Goal: Information Seeking & Learning: Learn about a topic

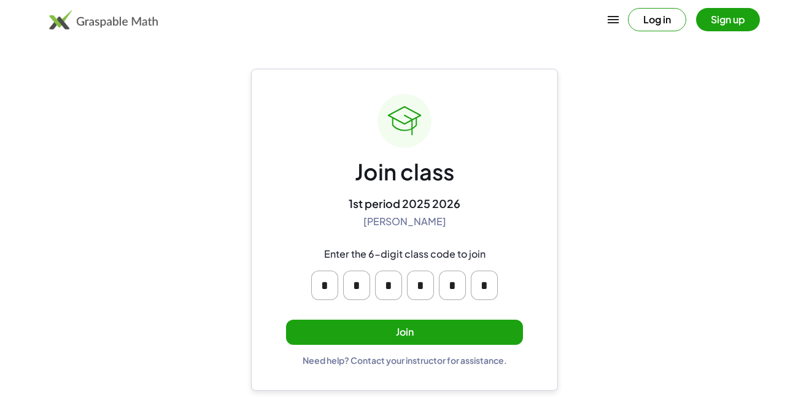
click at [412, 318] on div "Join class 1st period 2025 2026 [PERSON_NAME] Enter the 6-digit class code to j…" at bounding box center [404, 230] width 237 height 272
click at [409, 326] on button "Join" at bounding box center [404, 332] width 237 height 25
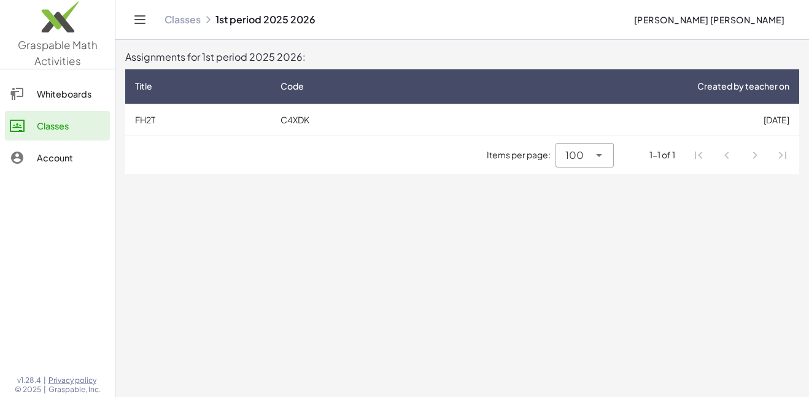
click at [88, 95] on div "Whiteboards" at bounding box center [71, 94] width 68 height 15
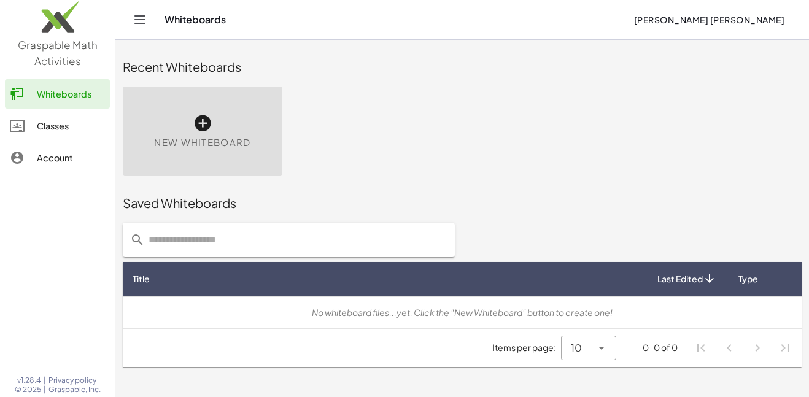
click at [81, 117] on link "Classes" at bounding box center [57, 125] width 105 height 29
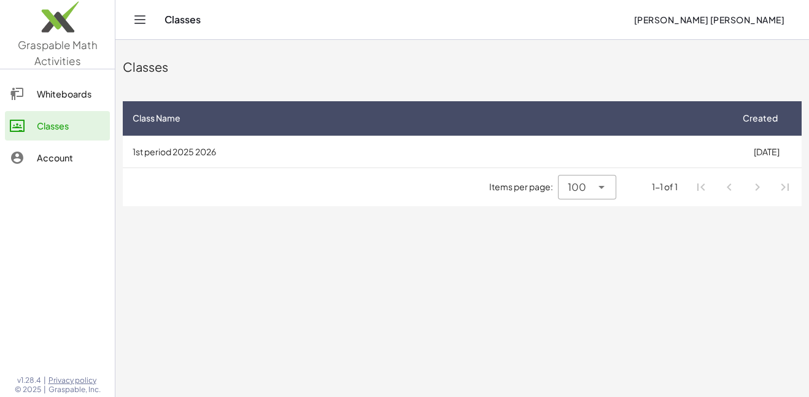
click at [79, 163] on div "Account" at bounding box center [71, 157] width 68 height 15
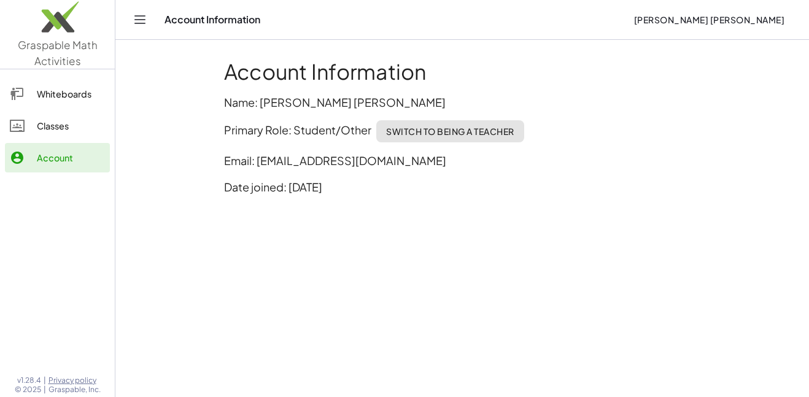
click at [55, 52] on link "Graspable Math Activities" at bounding box center [57, 34] width 115 height 69
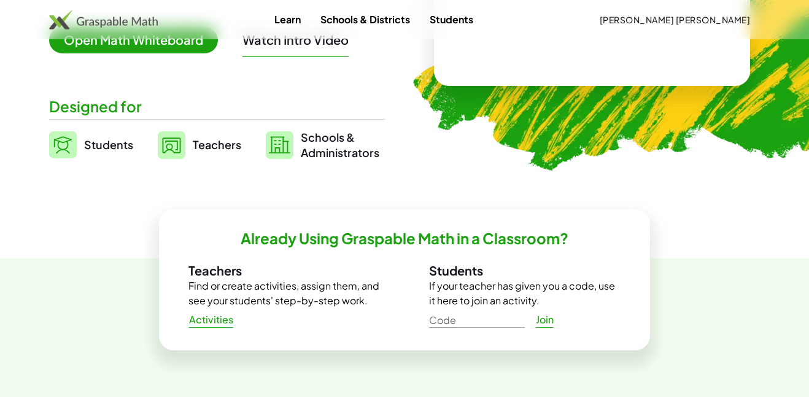
scroll to position [245, 0]
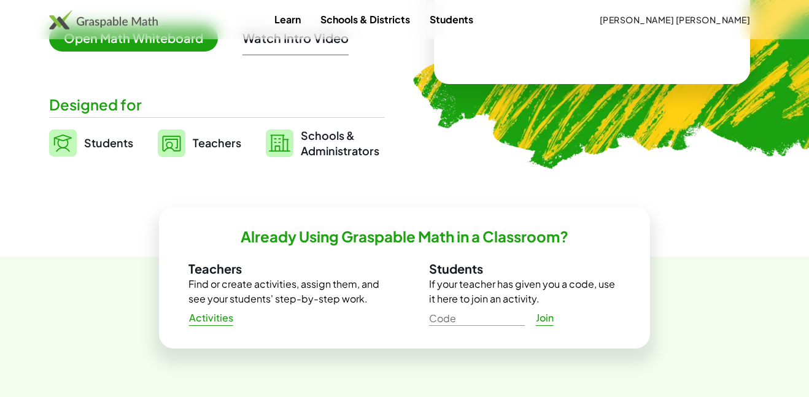
click at [98, 147] on span "Students" at bounding box center [108, 143] width 49 height 14
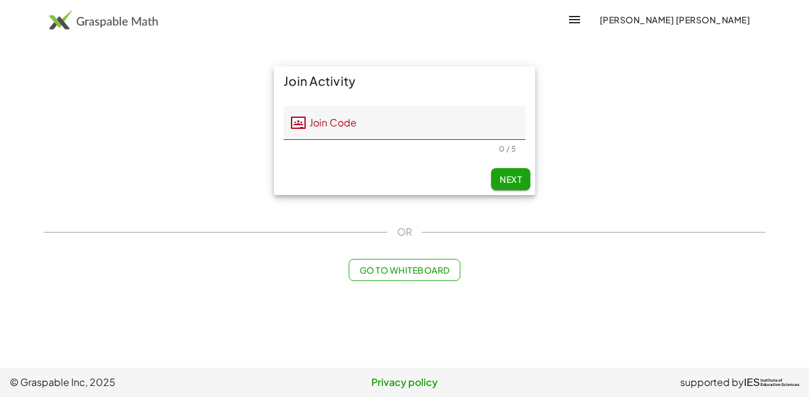
click at [409, 282] on div "Join Activity Join Code Join Code Should be 5 characters. 0 / 5 Next OR Go to W…" at bounding box center [404, 173] width 736 height 229
click at [410, 274] on span "Go to Whiteboard" at bounding box center [404, 269] width 90 height 11
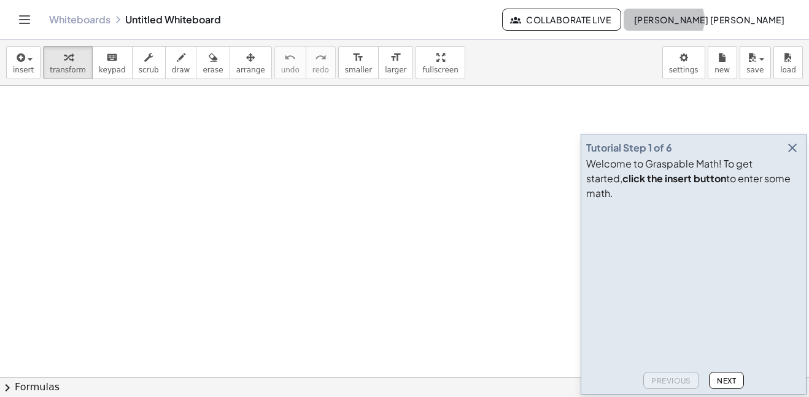
click at [728, 21] on span "[PERSON_NAME] [PERSON_NAME]" at bounding box center [708, 19] width 151 height 11
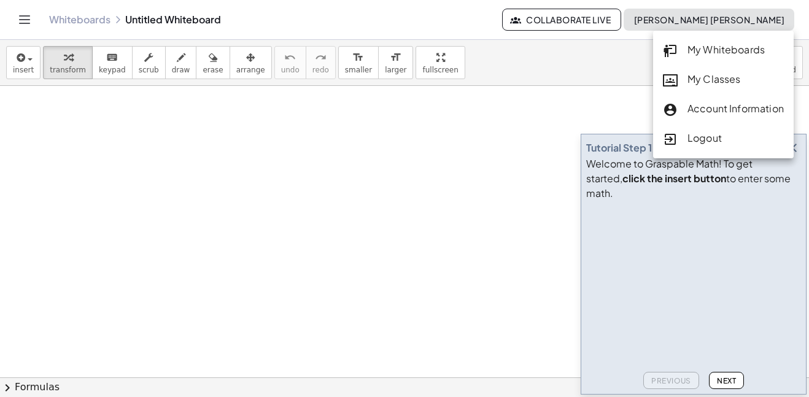
click at [717, 75] on div "My Classes" at bounding box center [723, 80] width 121 height 16
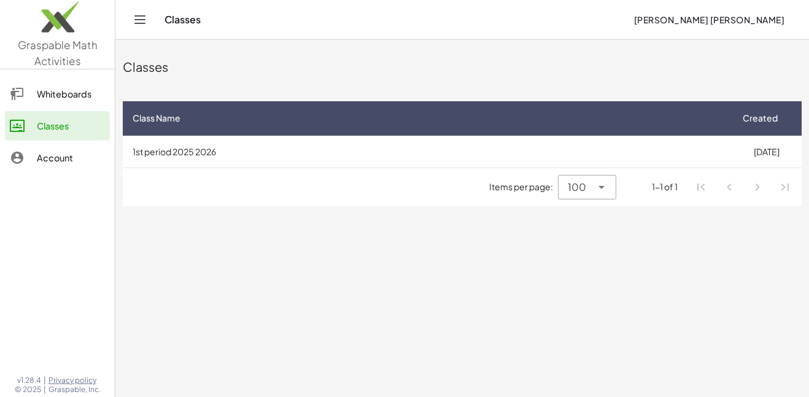
click at [457, 160] on td "1st period 2025 2026" at bounding box center [427, 152] width 608 height 32
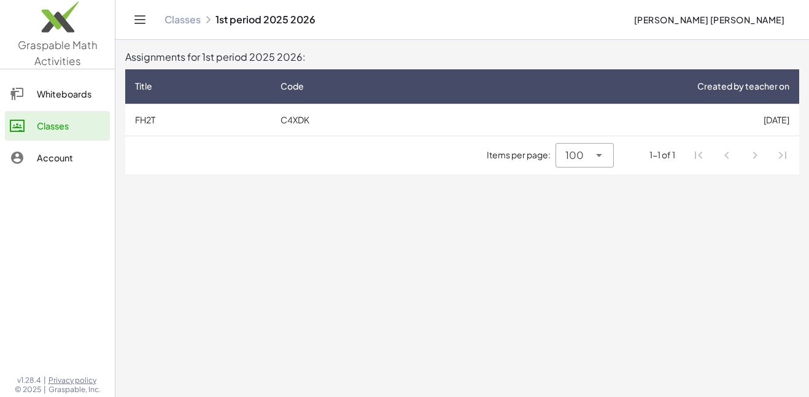
click at [423, 110] on td "C4XDK" at bounding box center [352, 120] width 163 height 32
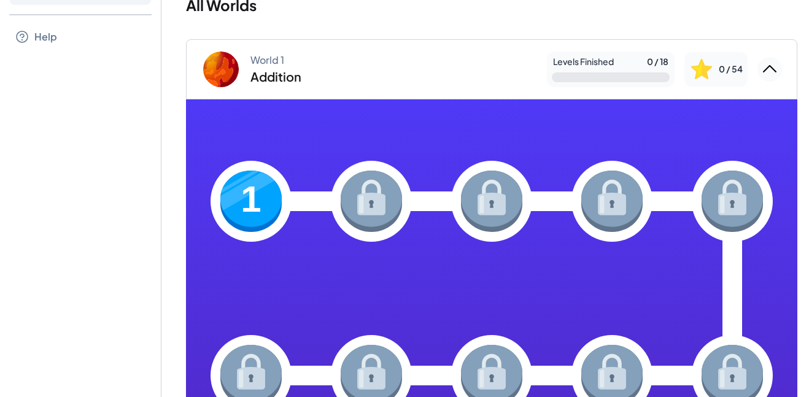
scroll to position [71, 0]
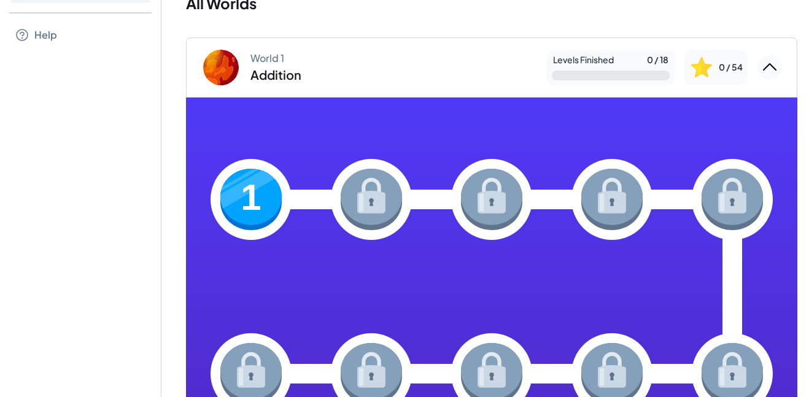
click at [249, 190] on img at bounding box center [250, 199] width 61 height 61
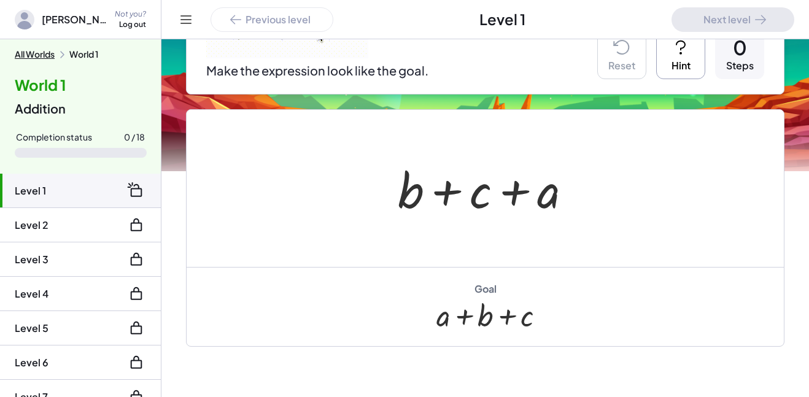
scroll to position [199, 0]
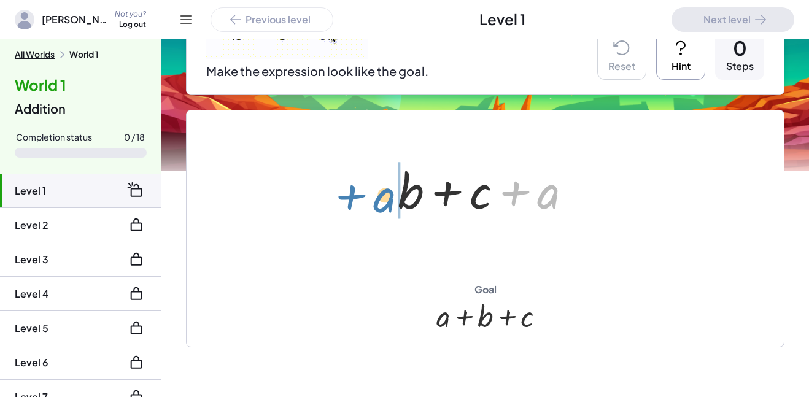
drag, startPoint x: 544, startPoint y: 201, endPoint x: 380, endPoint y: 204, distance: 163.9
click at [380, 204] on div "+ a + b + c + a" at bounding box center [484, 189] width 211 height 69
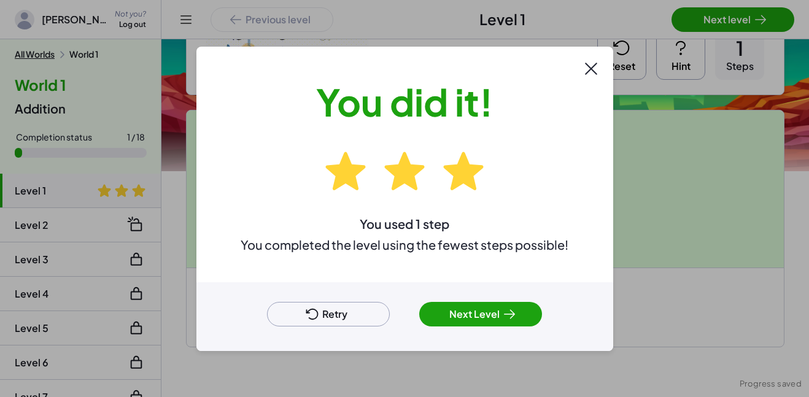
click at [494, 312] on button "Next Level" at bounding box center [480, 314] width 123 height 25
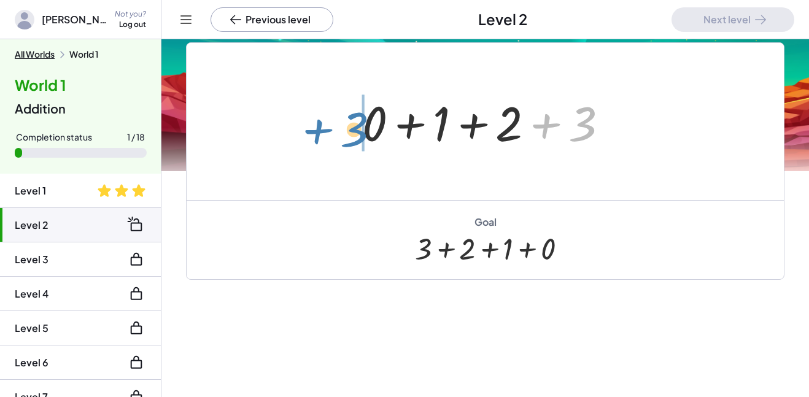
drag, startPoint x: 574, startPoint y: 129, endPoint x: 348, endPoint y: 134, distance: 225.9
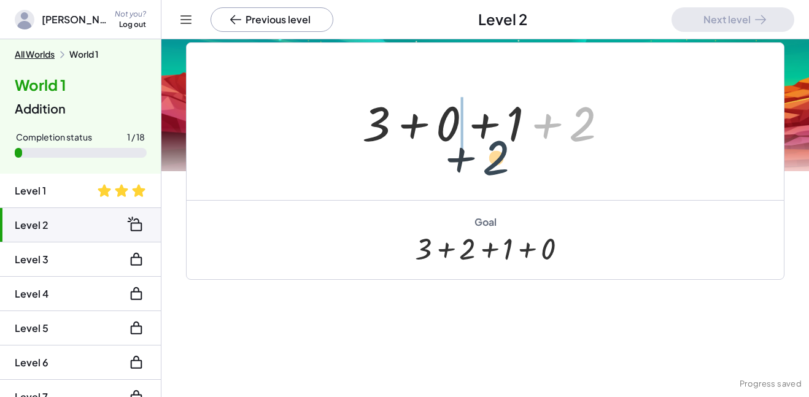
drag, startPoint x: 572, startPoint y: 118, endPoint x: 408, endPoint y: 142, distance: 166.2
click at [408, 142] on div at bounding box center [490, 121] width 268 height 63
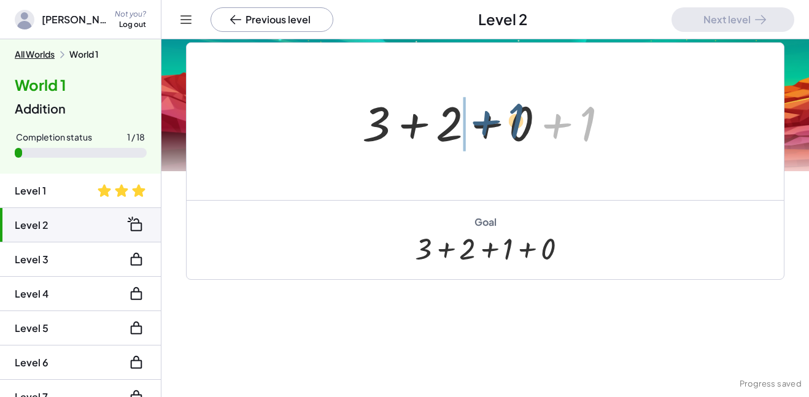
drag, startPoint x: 569, startPoint y: 134, endPoint x: 493, endPoint y: 131, distance: 76.1
click at [493, 131] on div at bounding box center [490, 121] width 268 height 63
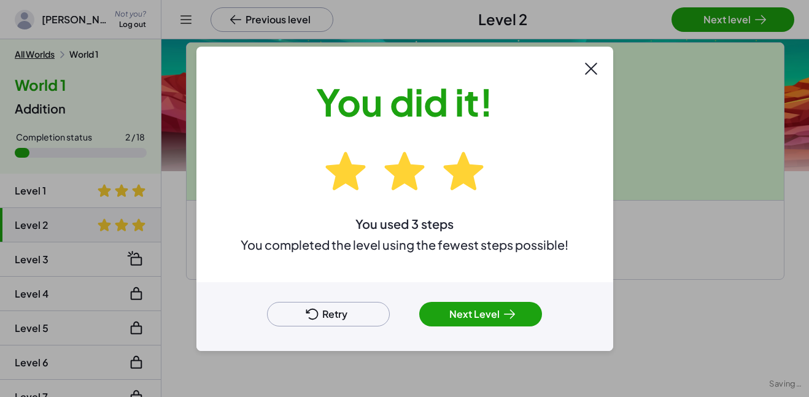
click at [500, 318] on button "Next Level" at bounding box center [480, 314] width 123 height 25
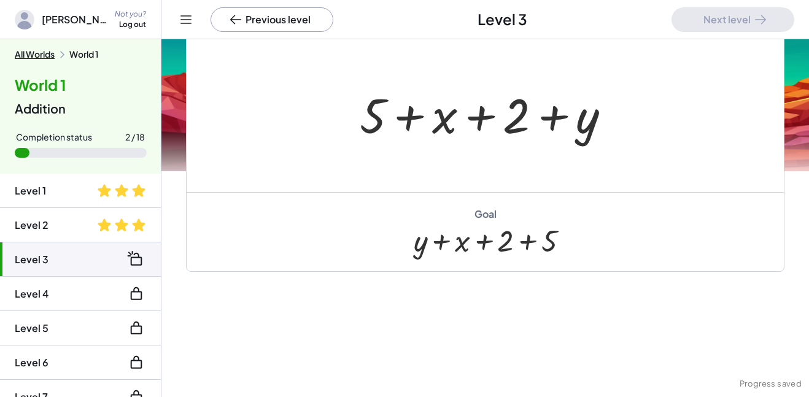
scroll to position [107, 0]
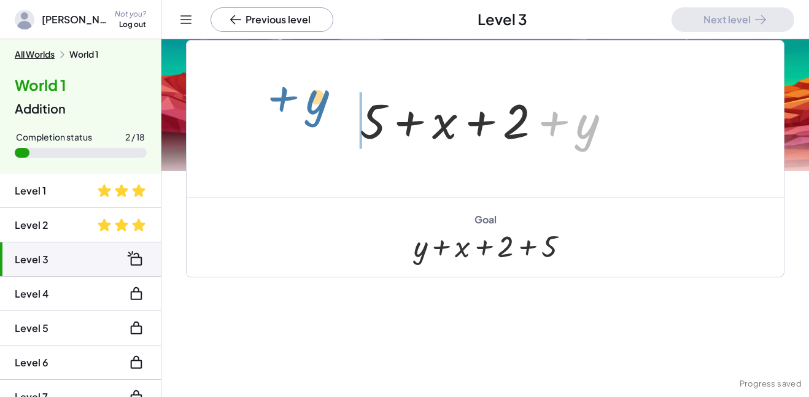
drag, startPoint x: 580, startPoint y: 138, endPoint x: 312, endPoint y: 114, distance: 269.3
click at [312, 114] on div "+ y + 5 + x + 2 + y" at bounding box center [485, 118] width 597 height 157
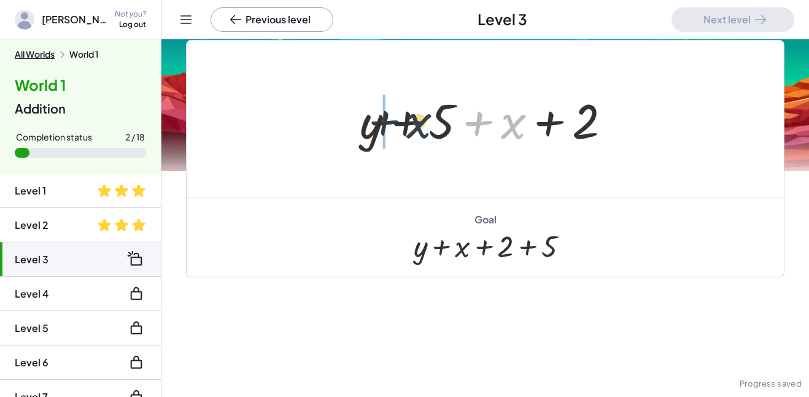
drag, startPoint x: 517, startPoint y: 136, endPoint x: 419, endPoint y: 135, distance: 98.2
click at [419, 135] on div at bounding box center [489, 119] width 273 height 63
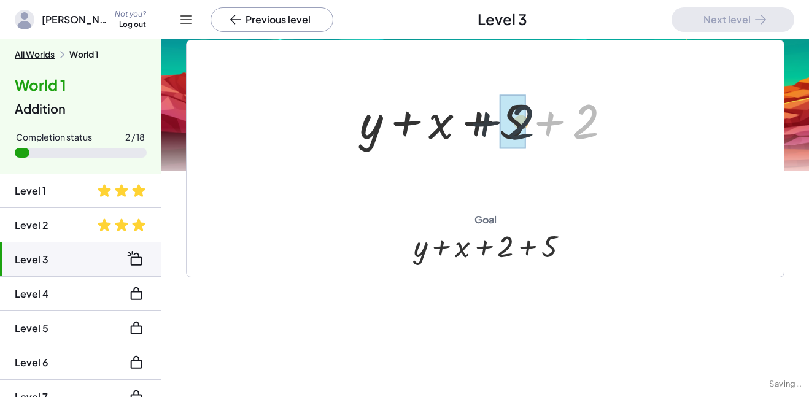
drag, startPoint x: 574, startPoint y: 134, endPoint x: 498, endPoint y: 136, distance: 76.1
click at [498, 136] on div at bounding box center [489, 119] width 273 height 63
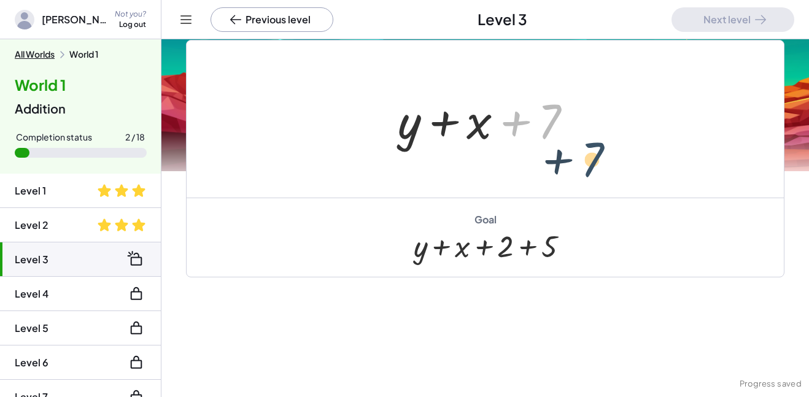
drag, startPoint x: 551, startPoint y: 124, endPoint x: 594, endPoint y: 162, distance: 57.4
drag, startPoint x: 497, startPoint y: 128, endPoint x: 433, endPoint y: 135, distance: 64.2
click at [433, 135] on div at bounding box center [489, 119] width 196 height 63
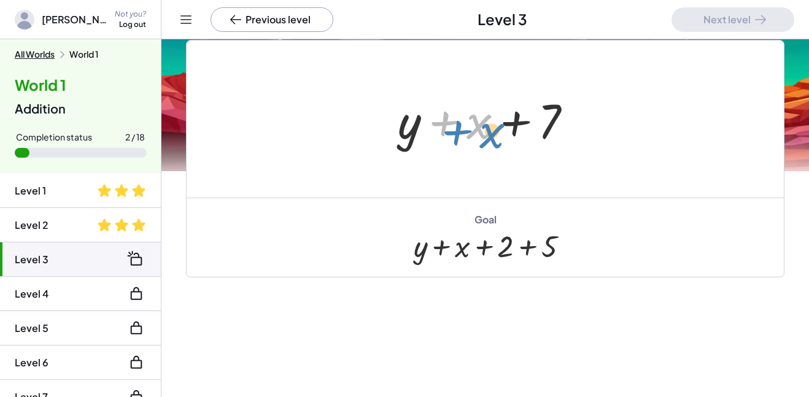
drag, startPoint x: 482, startPoint y: 127, endPoint x: 496, endPoint y: 137, distance: 17.7
click at [496, 137] on div at bounding box center [489, 119] width 196 height 63
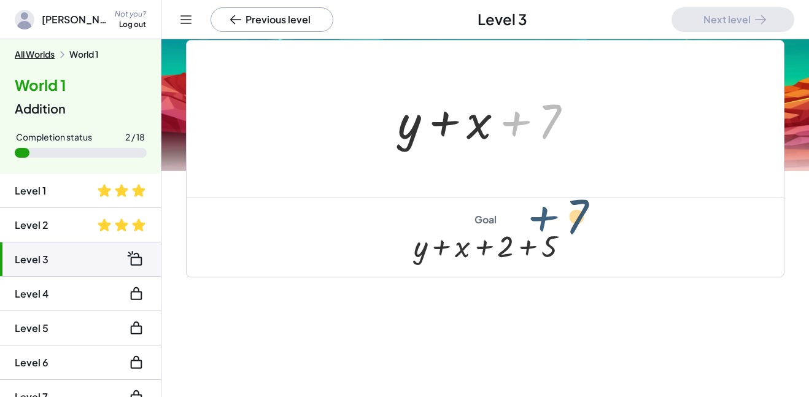
drag, startPoint x: 531, startPoint y: 122, endPoint x: 558, endPoint y: 217, distance: 99.0
click at [558, 217] on div "+ 5 + x + 2 + y + y + 5 + x + 2 + y + x + 5 + 2 + 7 + + x + y 7 × Goal + y + x …" at bounding box center [485, 158] width 598 height 237
click at [542, 253] on div at bounding box center [486, 246] width 144 height 34
click at [327, 20] on button "Previous level" at bounding box center [271, 19] width 123 height 25
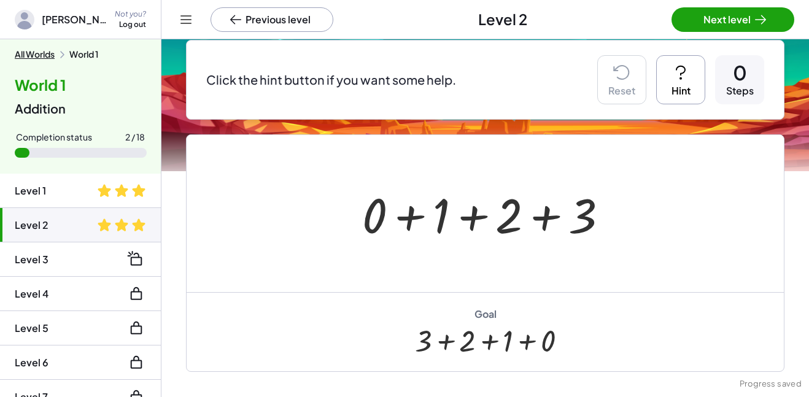
click at [690, 20] on button "Next level" at bounding box center [732, 19] width 123 height 25
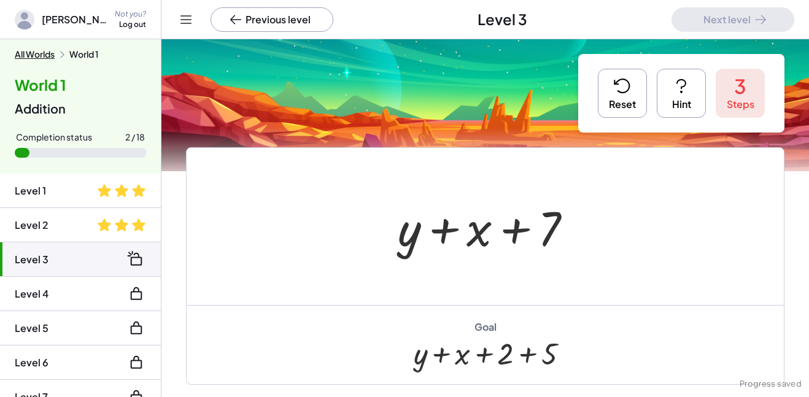
click at [612, 109] on button "Reset" at bounding box center [622, 93] width 49 height 49
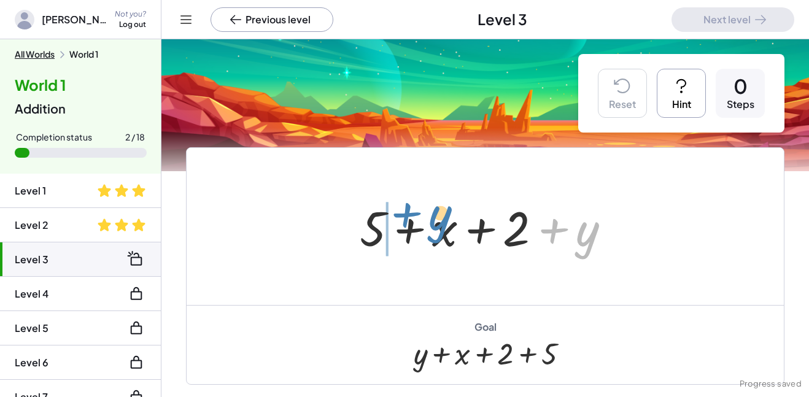
drag, startPoint x: 582, startPoint y: 242, endPoint x: 437, endPoint y: 226, distance: 146.4
click at [437, 226] on div at bounding box center [489, 226] width 273 height 63
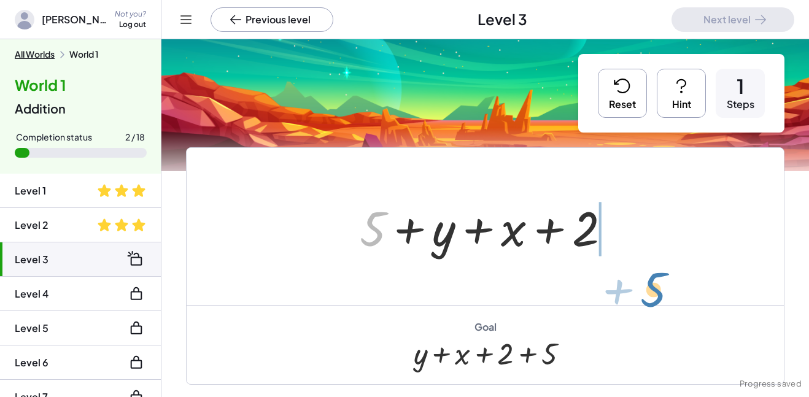
drag, startPoint x: 371, startPoint y: 232, endPoint x: 652, endPoint y: 292, distance: 287.4
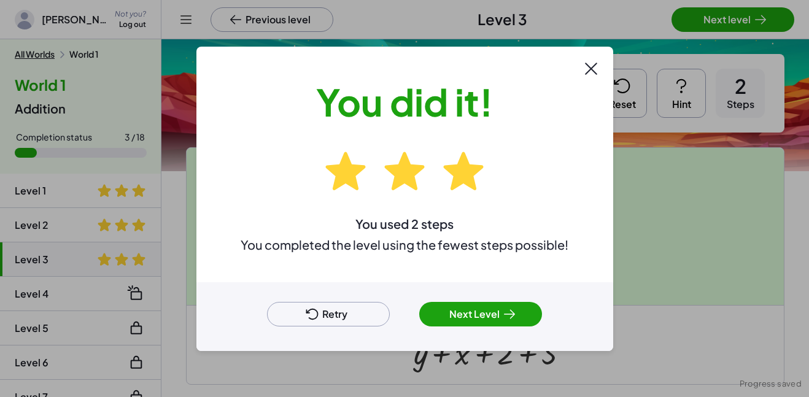
click at [512, 317] on icon at bounding box center [509, 314] width 15 height 15
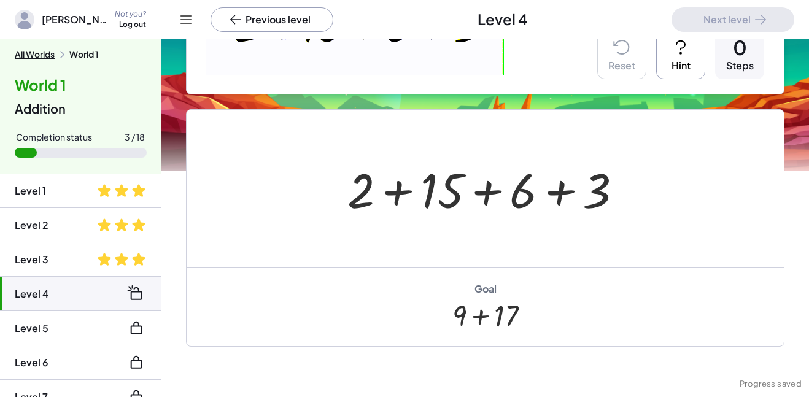
scroll to position [220, 0]
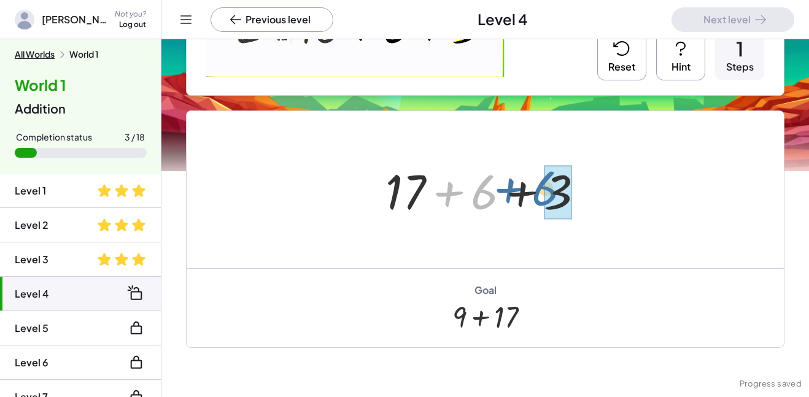
drag, startPoint x: 488, startPoint y: 187, endPoint x: 544, endPoint y: 185, distance: 55.9
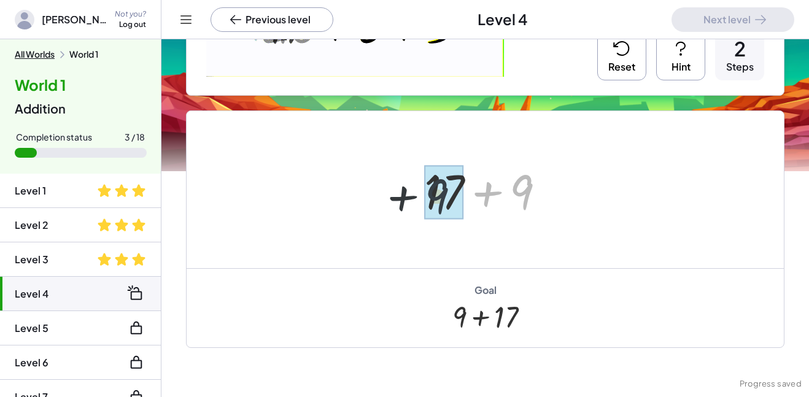
drag, startPoint x: 522, startPoint y: 190, endPoint x: 415, endPoint y: 194, distance: 106.2
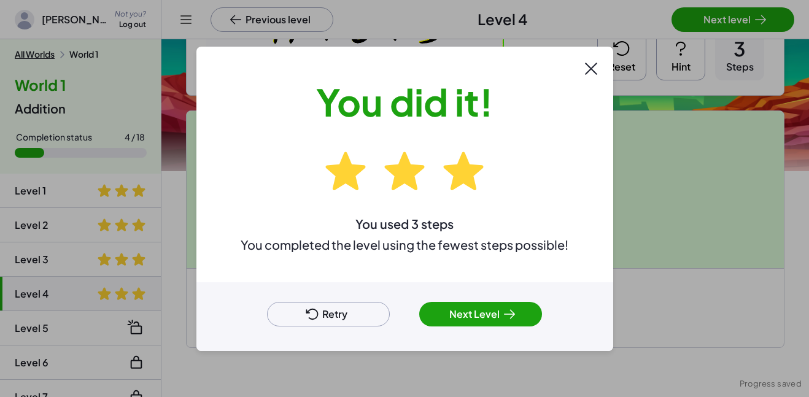
click at [475, 306] on button "Next Level" at bounding box center [480, 314] width 123 height 25
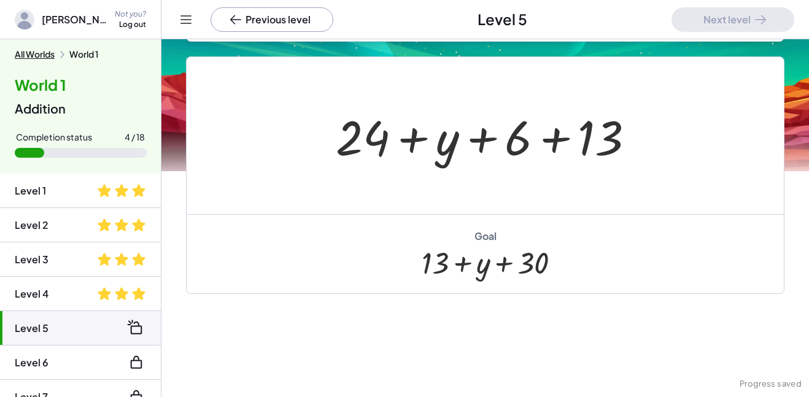
scroll to position [183, 0]
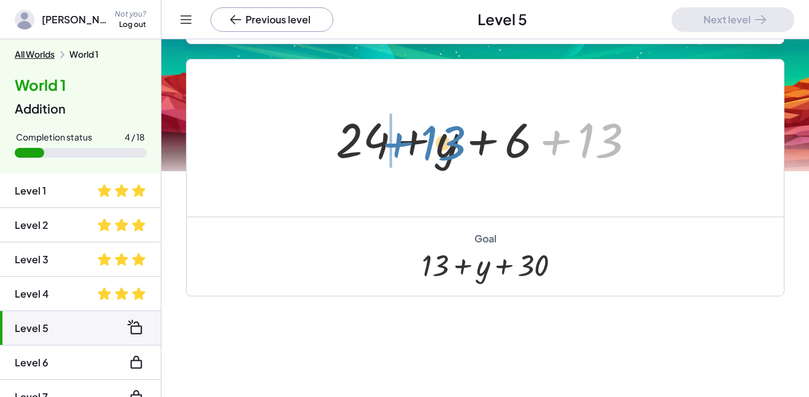
drag, startPoint x: 599, startPoint y: 139, endPoint x: 446, endPoint y: 141, distance: 152.8
click at [446, 141] on div at bounding box center [489, 138] width 320 height 63
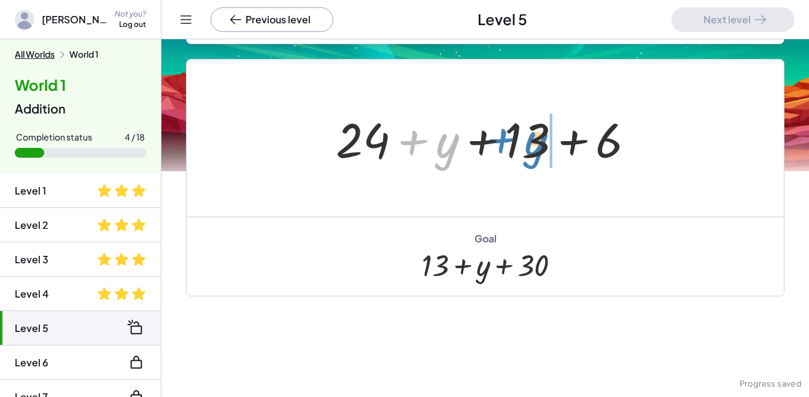
drag, startPoint x: 428, startPoint y: 148, endPoint x: 517, endPoint y: 146, distance: 89.6
click at [517, 146] on div at bounding box center [489, 138] width 320 height 63
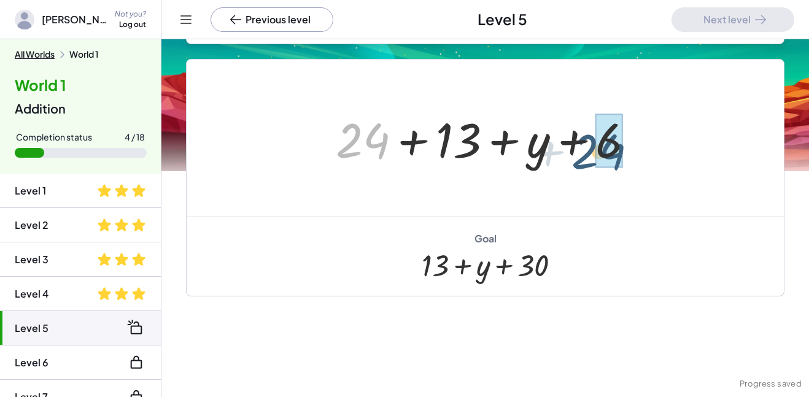
drag, startPoint x: 363, startPoint y: 143, endPoint x: 612, endPoint y: 150, distance: 249.2
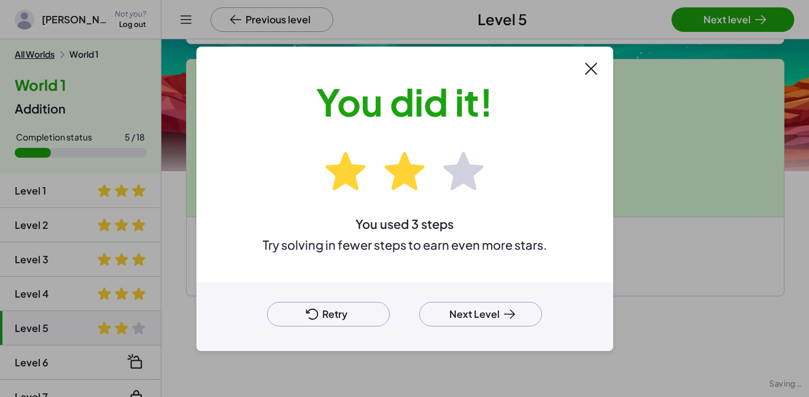
click at [491, 314] on button "Next Level" at bounding box center [480, 314] width 123 height 25
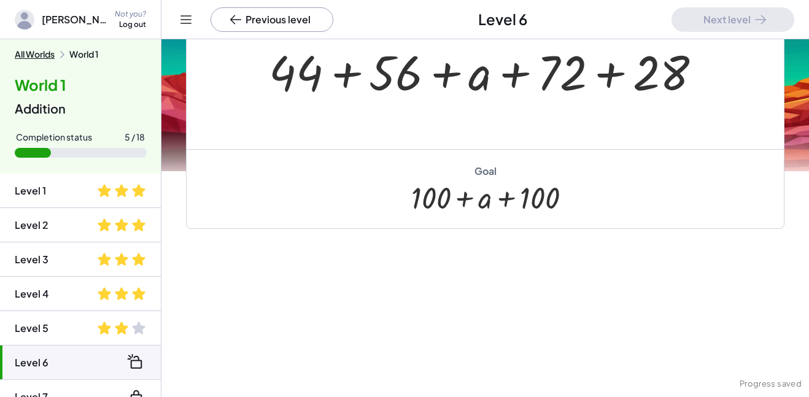
click at [117, 322] on span at bounding box center [121, 328] width 15 height 15
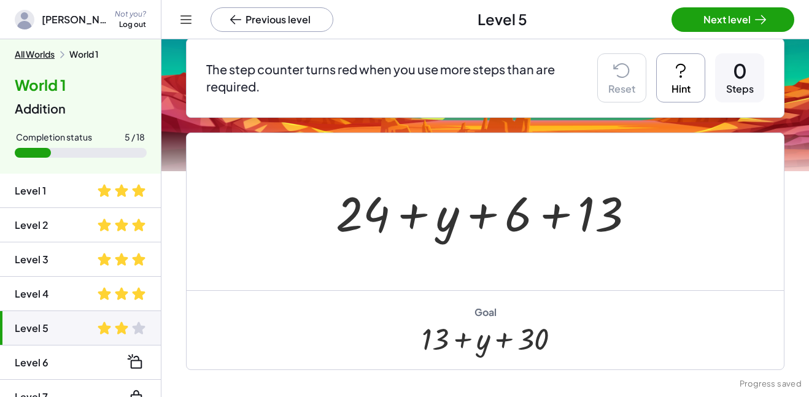
scroll to position [110, 0]
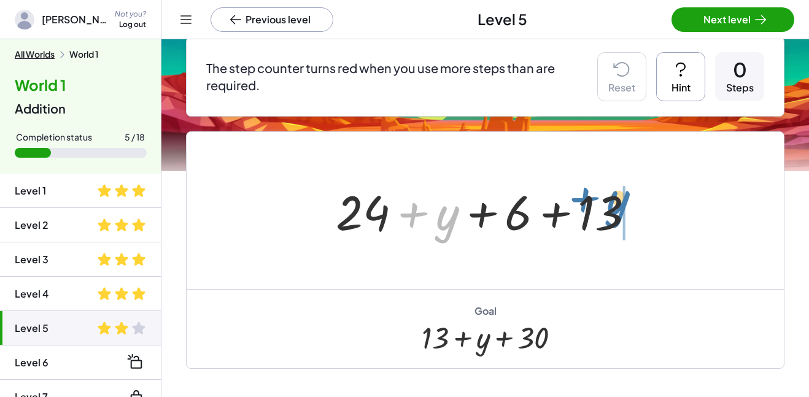
drag, startPoint x: 445, startPoint y: 224, endPoint x: 617, endPoint y: 209, distance: 171.9
click at [617, 209] on div at bounding box center [489, 210] width 320 height 63
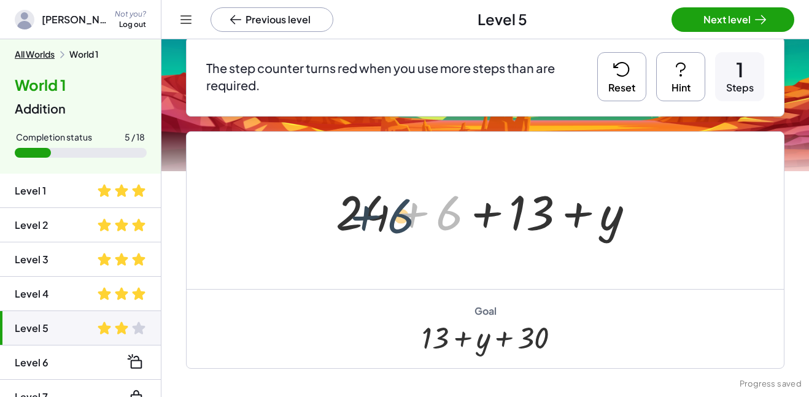
drag, startPoint x: 447, startPoint y: 225, endPoint x: 391, endPoint y: 228, distance: 55.9
click at [391, 228] on div at bounding box center [489, 210] width 320 height 63
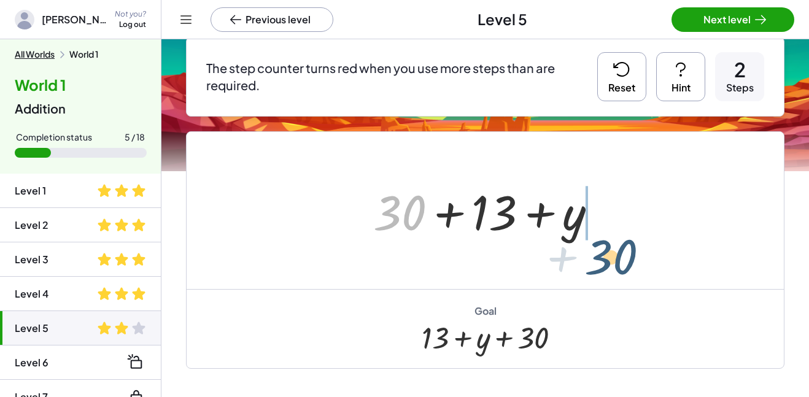
drag, startPoint x: 399, startPoint y: 210, endPoint x: 625, endPoint y: 241, distance: 228.5
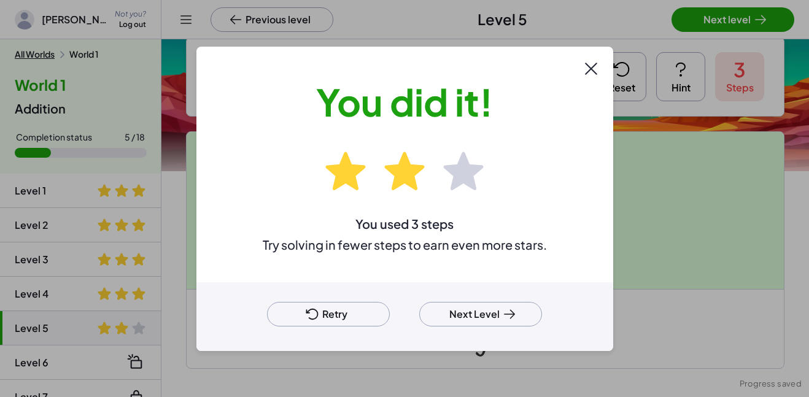
click at [368, 325] on button "Retry" at bounding box center [328, 314] width 123 height 25
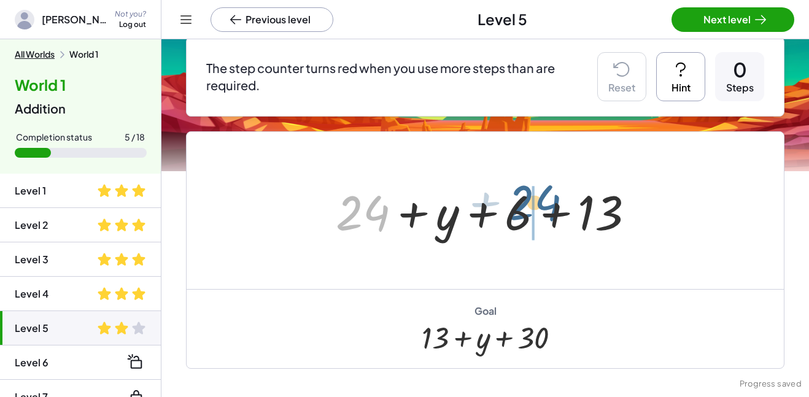
drag, startPoint x: 375, startPoint y: 223, endPoint x: 546, endPoint y: 214, distance: 171.4
click at [546, 214] on div at bounding box center [489, 210] width 320 height 63
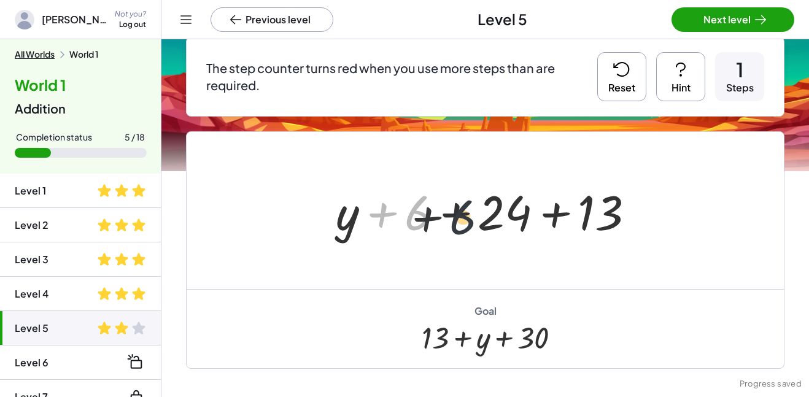
drag, startPoint x: 420, startPoint y: 218, endPoint x: 475, endPoint y: 222, distance: 54.7
click at [475, 222] on div at bounding box center [489, 210] width 320 height 63
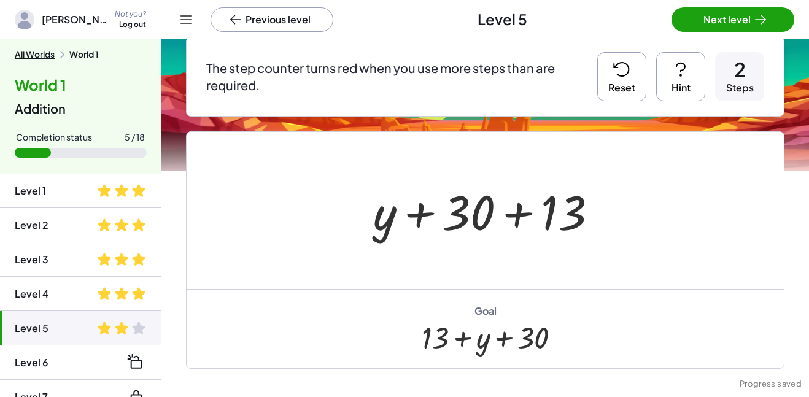
click at [626, 85] on button "Reset" at bounding box center [621, 76] width 49 height 49
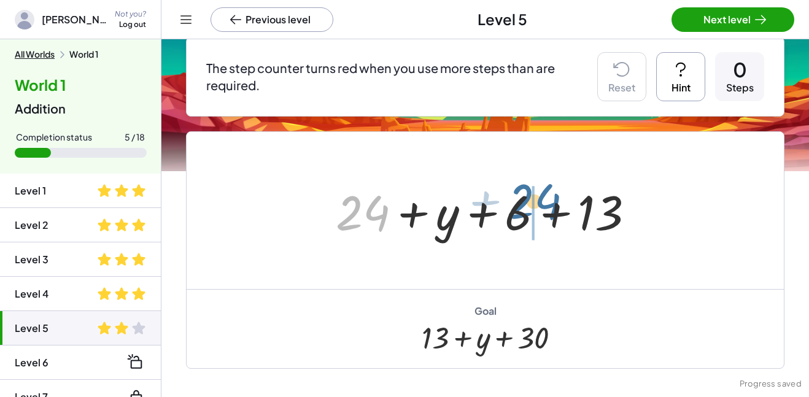
drag, startPoint x: 348, startPoint y: 220, endPoint x: 520, endPoint y: 210, distance: 172.1
click at [520, 210] on div at bounding box center [489, 210] width 320 height 63
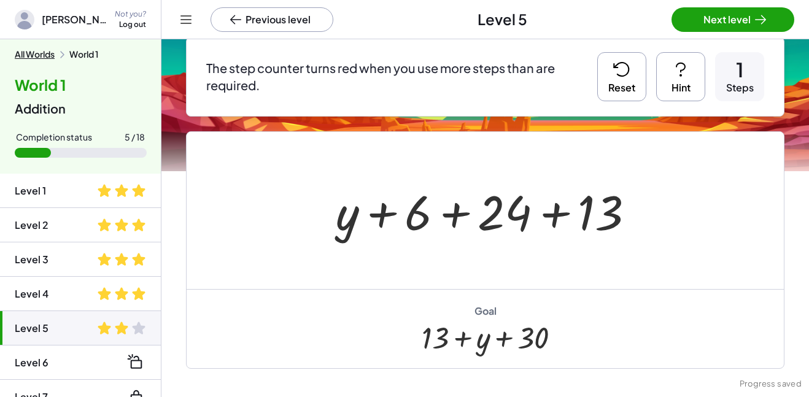
click at [623, 70] on icon at bounding box center [622, 70] width 20 height 20
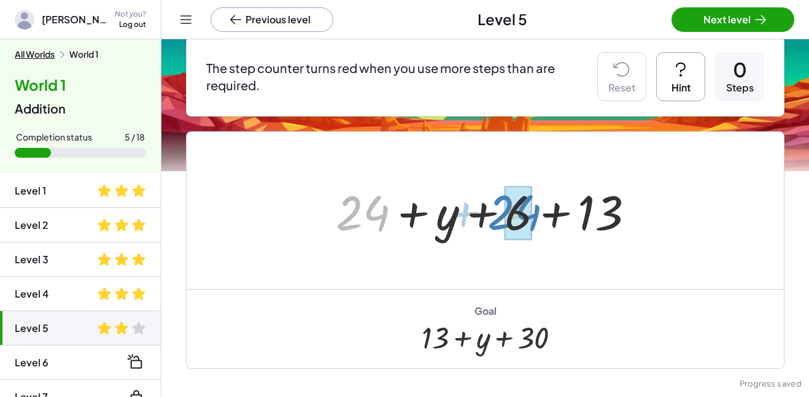
drag, startPoint x: 362, startPoint y: 217, endPoint x: 518, endPoint y: 217, distance: 155.9
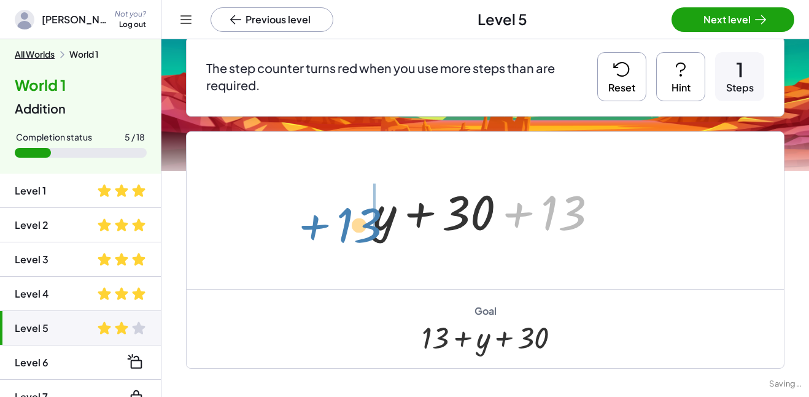
drag, startPoint x: 563, startPoint y: 206, endPoint x: 360, endPoint y: 218, distance: 202.8
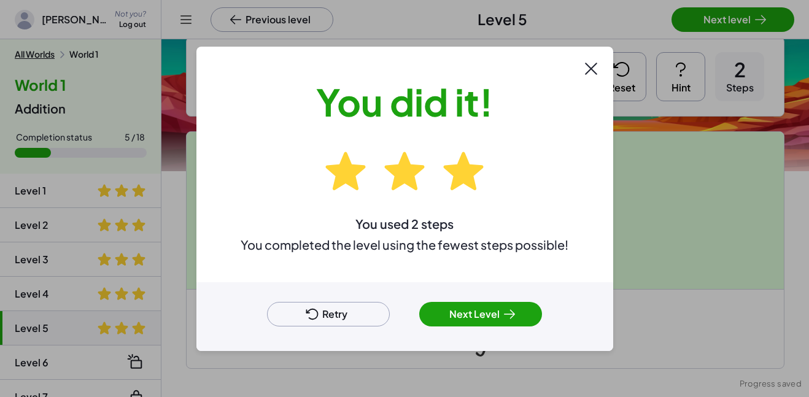
click at [484, 311] on button "Next Level" at bounding box center [480, 314] width 123 height 25
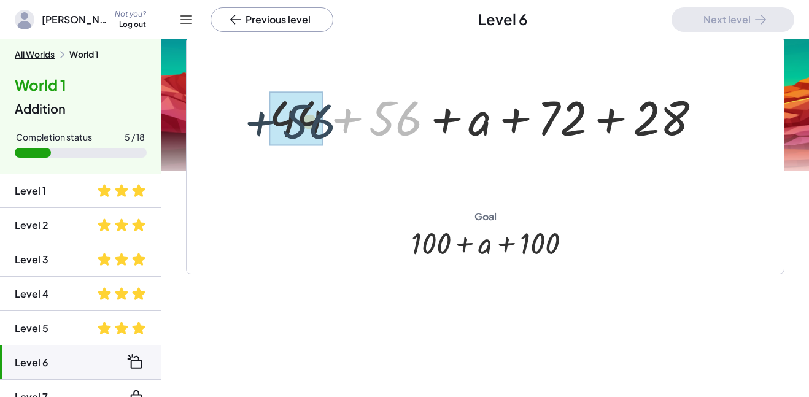
drag, startPoint x: 399, startPoint y: 126, endPoint x: 304, endPoint y: 131, distance: 95.3
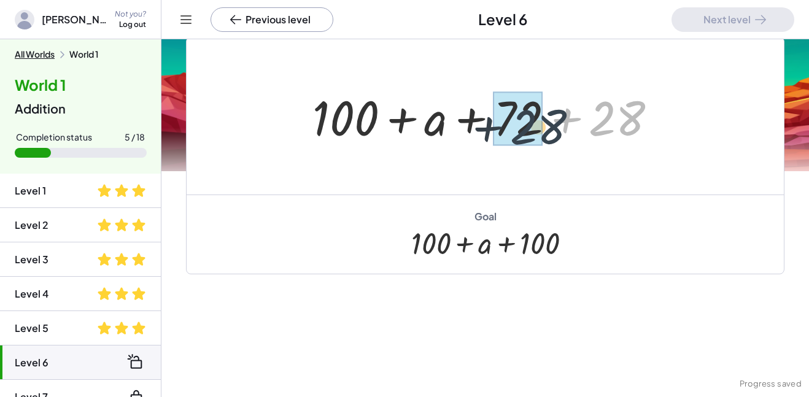
drag, startPoint x: 632, startPoint y: 115, endPoint x: 552, endPoint y: 124, distance: 80.8
click at [552, 124] on div at bounding box center [489, 116] width 366 height 63
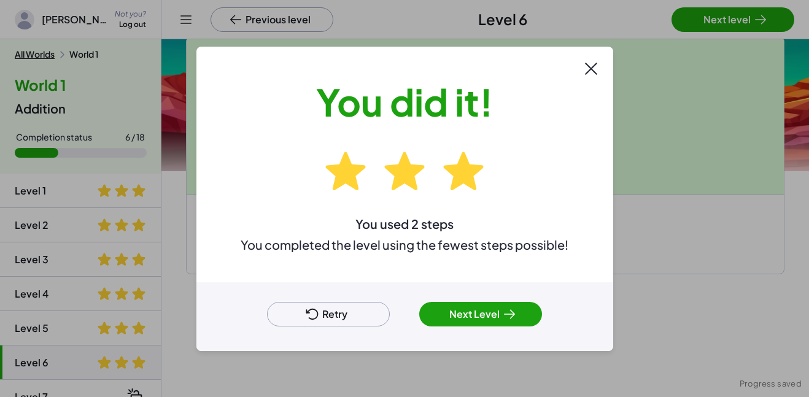
click at [478, 320] on button "Next Level" at bounding box center [480, 314] width 123 height 25
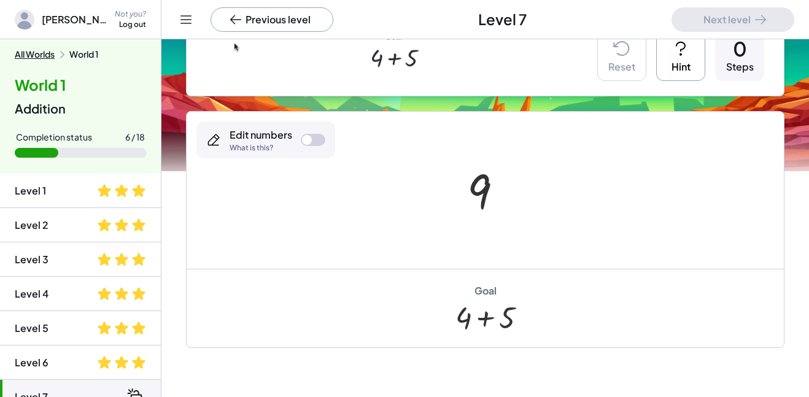
scroll to position [304, 0]
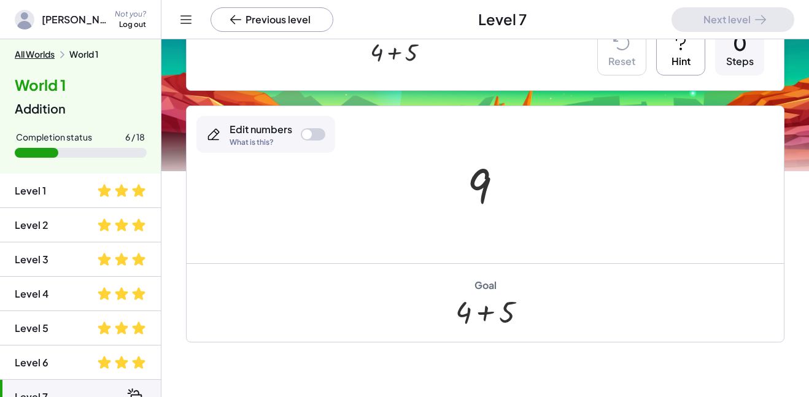
click at [306, 134] on div at bounding box center [307, 134] width 10 height 10
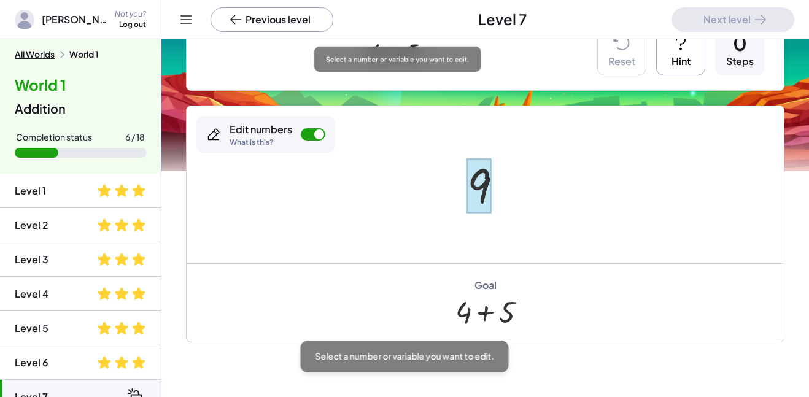
click at [479, 180] on div at bounding box center [479, 186] width 24 height 55
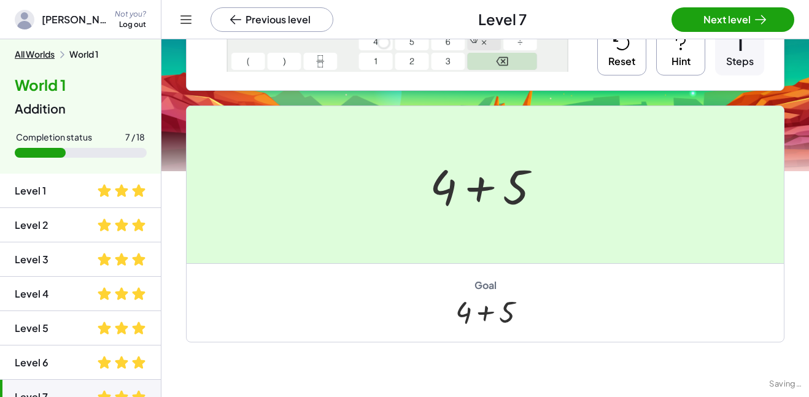
scroll to position [0, 0]
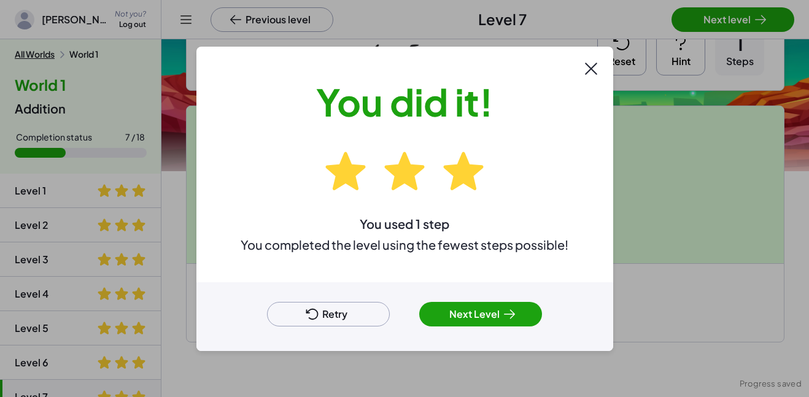
click at [475, 314] on button "Next Level" at bounding box center [480, 314] width 123 height 25
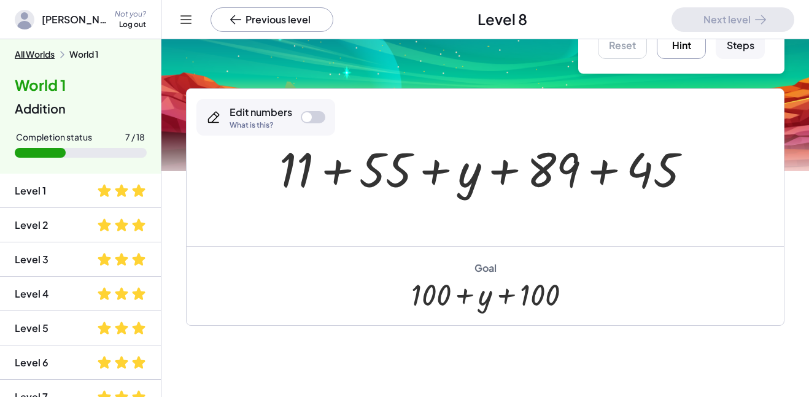
scroll to position [62, 0]
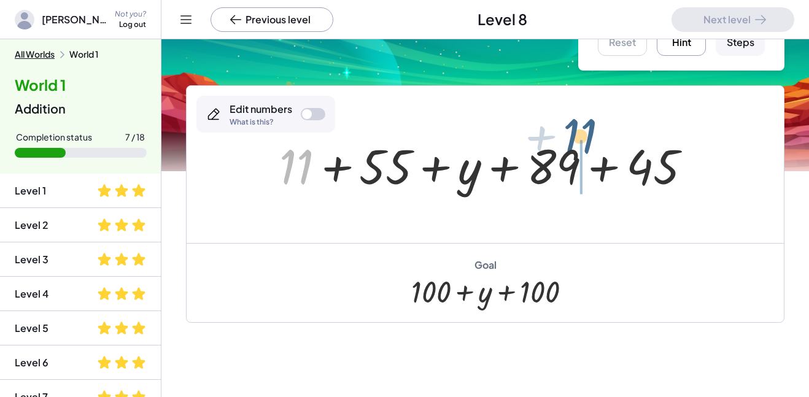
drag, startPoint x: 291, startPoint y: 155, endPoint x: 579, endPoint y: 126, distance: 289.2
click at [579, 126] on div "+ 11 + 11 + 55 + y + 89 + 45" at bounding box center [485, 164] width 597 height 157
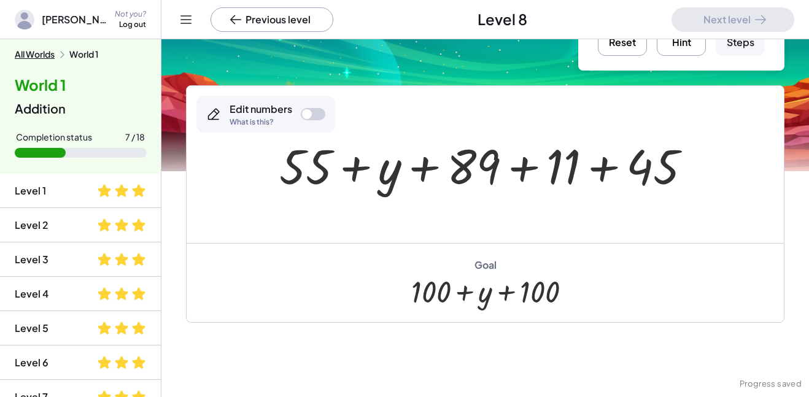
click at [623, 39] on button "Reset" at bounding box center [622, 31] width 49 height 49
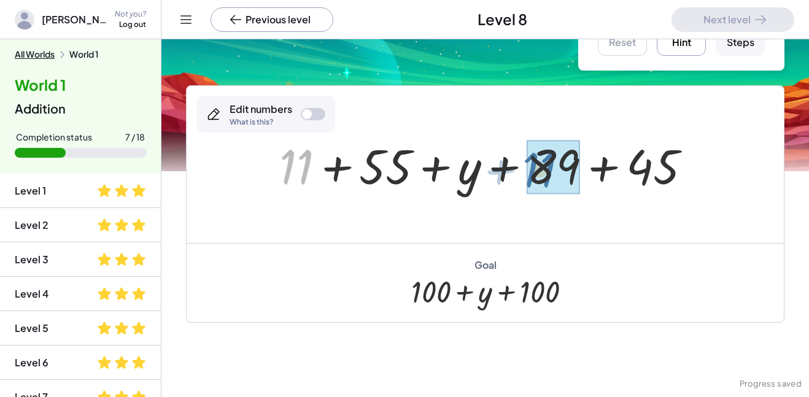
drag, startPoint x: 296, startPoint y: 182, endPoint x: 550, endPoint y: 184, distance: 254.0
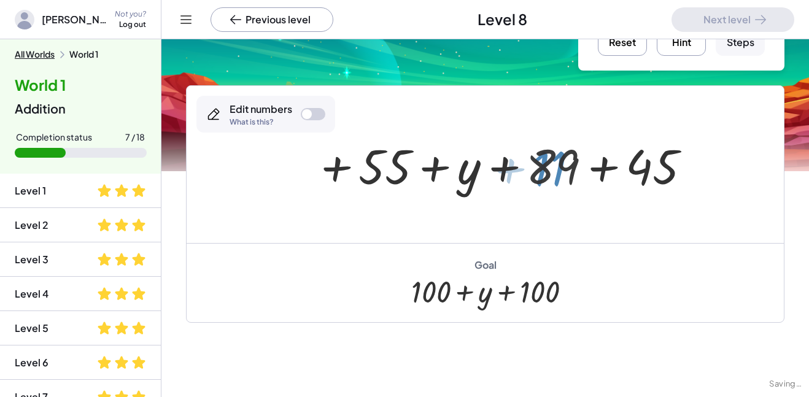
click at [550, 184] on div at bounding box center [489, 164] width 366 height 63
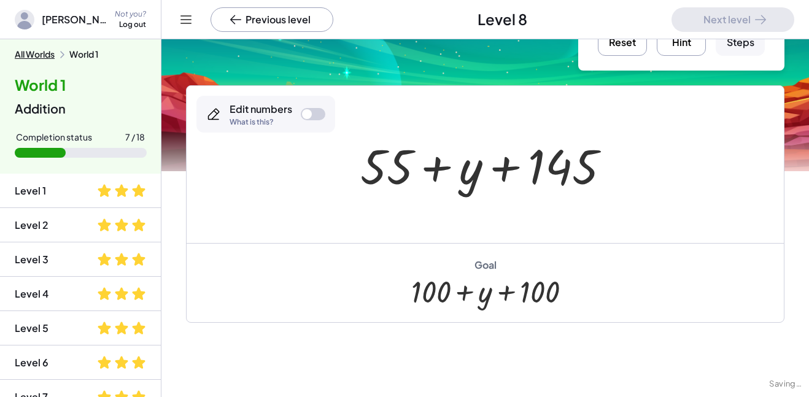
click at [605, 48] on button "Reset" at bounding box center [622, 31] width 49 height 49
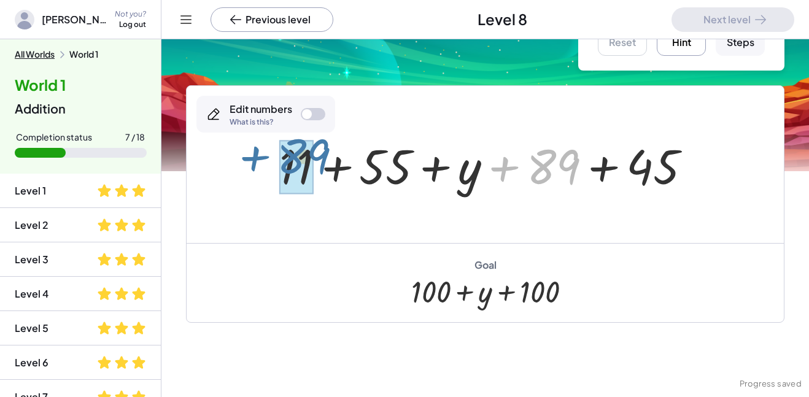
drag, startPoint x: 537, startPoint y: 169, endPoint x: 290, endPoint y: 161, distance: 247.4
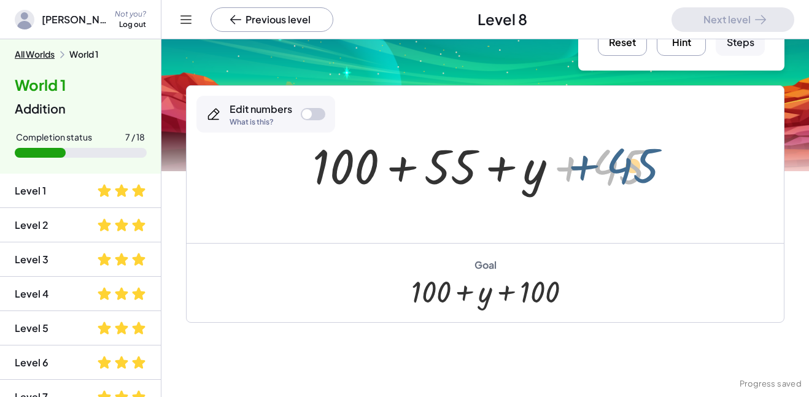
drag, startPoint x: 603, startPoint y: 177, endPoint x: 620, endPoint y: 176, distance: 17.2
click at [620, 176] on div at bounding box center [489, 164] width 366 height 63
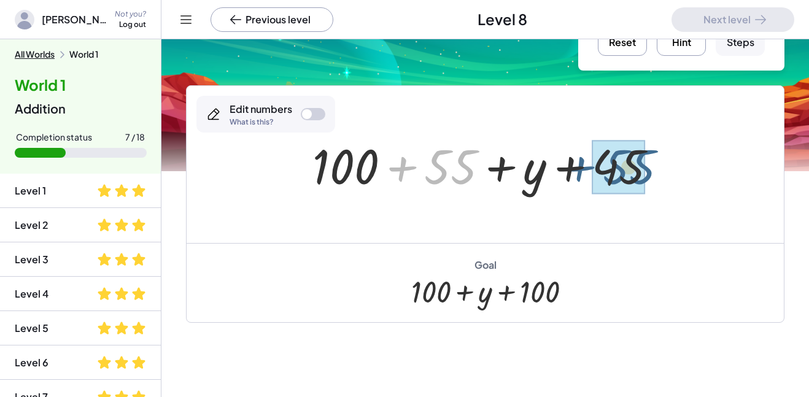
drag, startPoint x: 453, startPoint y: 171, endPoint x: 632, endPoint y: 171, distance: 179.2
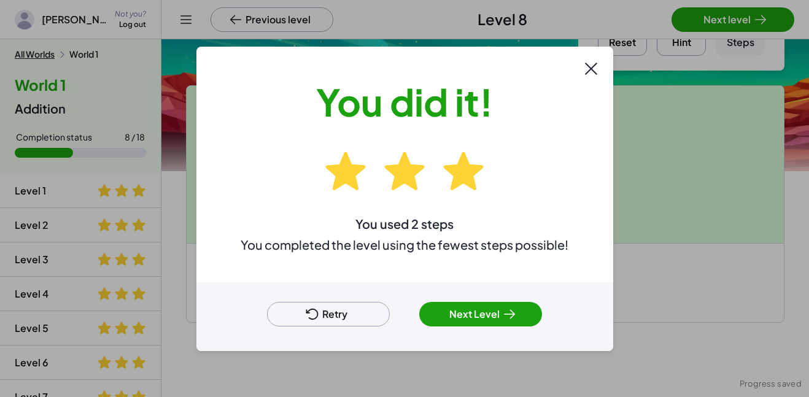
click at [506, 320] on icon at bounding box center [509, 314] width 15 height 15
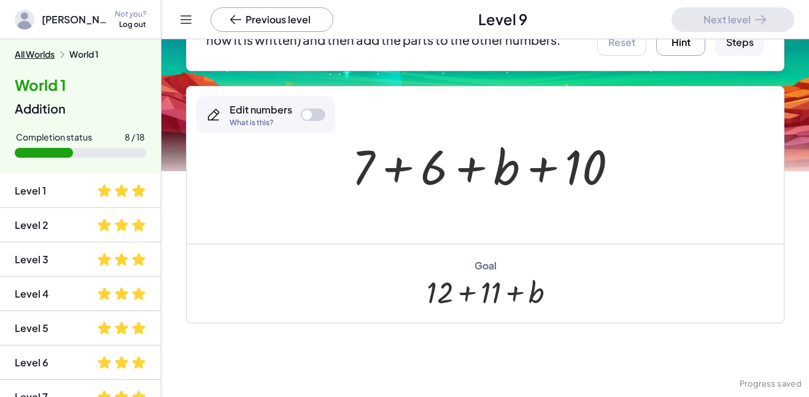
scroll to position [155, 0]
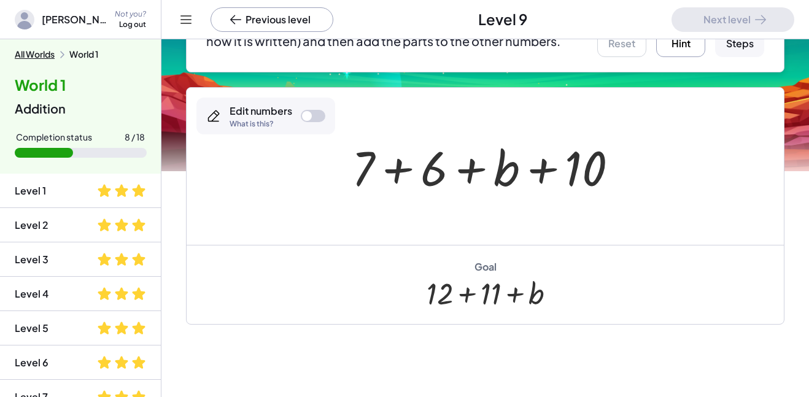
click at [432, 170] on div at bounding box center [489, 166] width 288 height 63
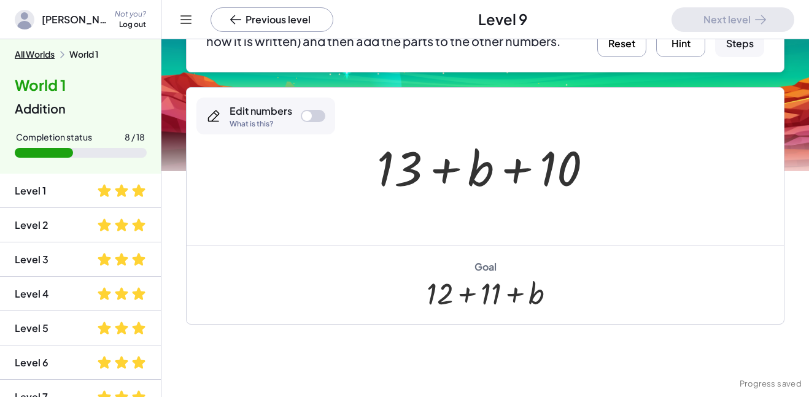
click at [614, 44] on button "Reset" at bounding box center [621, 32] width 49 height 49
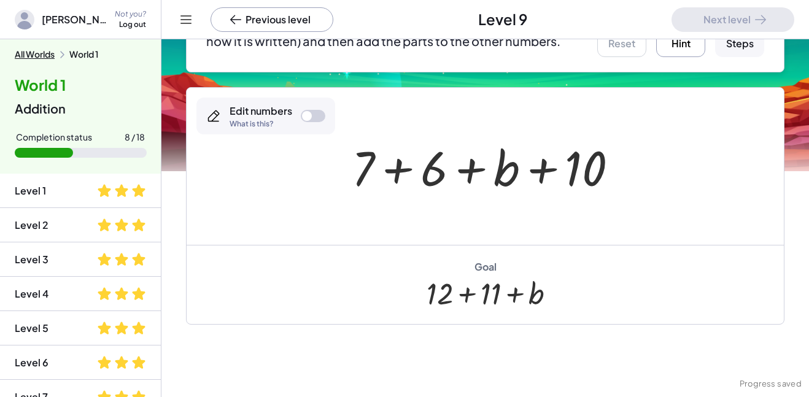
click at [319, 120] on div at bounding box center [313, 116] width 25 height 12
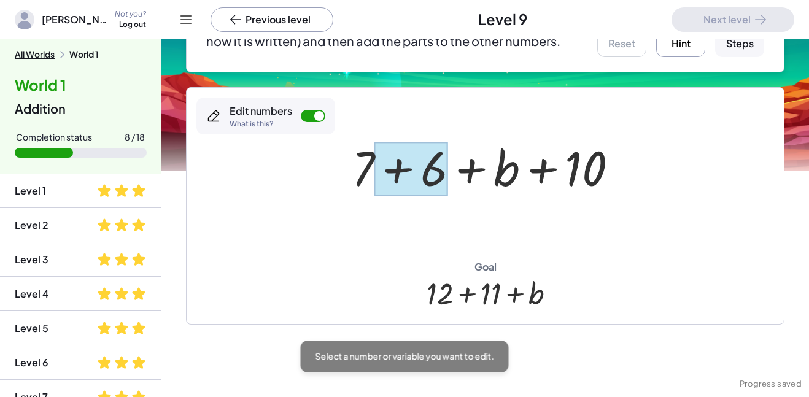
click at [428, 165] on div at bounding box center [410, 169] width 73 height 55
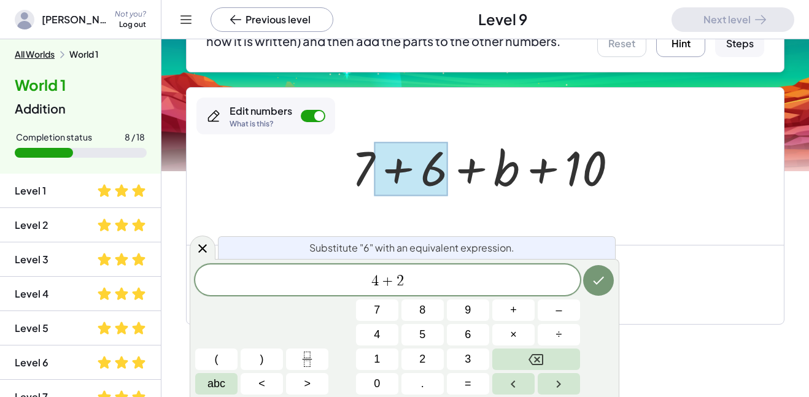
scroll to position [0, 0]
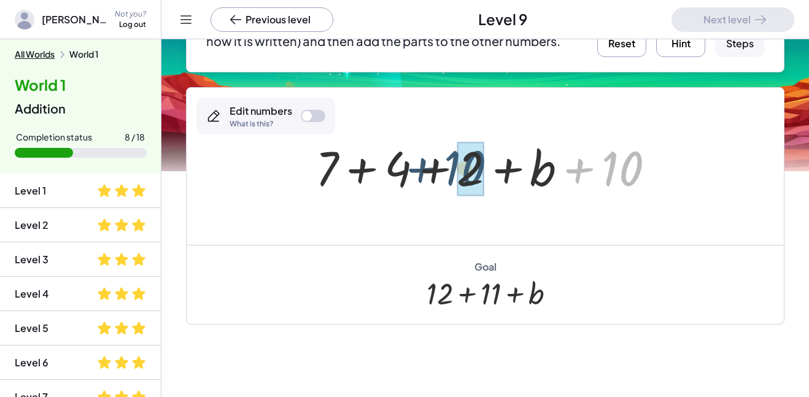
drag, startPoint x: 626, startPoint y: 175, endPoint x: 468, endPoint y: 174, distance: 158.3
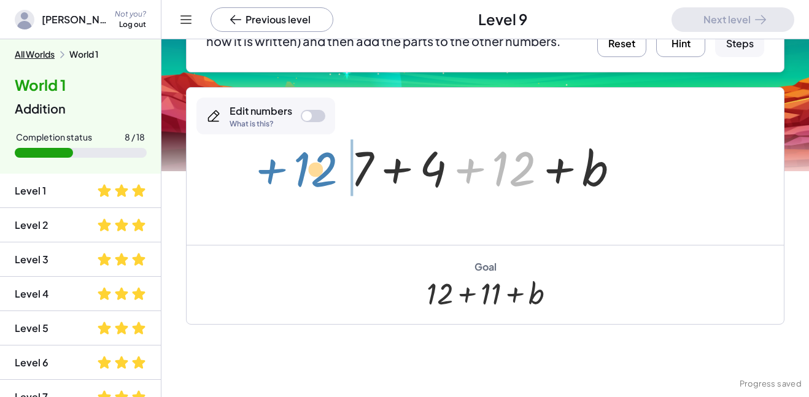
drag, startPoint x: 518, startPoint y: 180, endPoint x: 320, endPoint y: 182, distance: 198.2
click at [320, 182] on div "+ 7 + 6 + b + 10 + 7 + 4 + 2 + b + 10 + 12 + 7 + b + 4 + 12" at bounding box center [485, 166] width 597 height 157
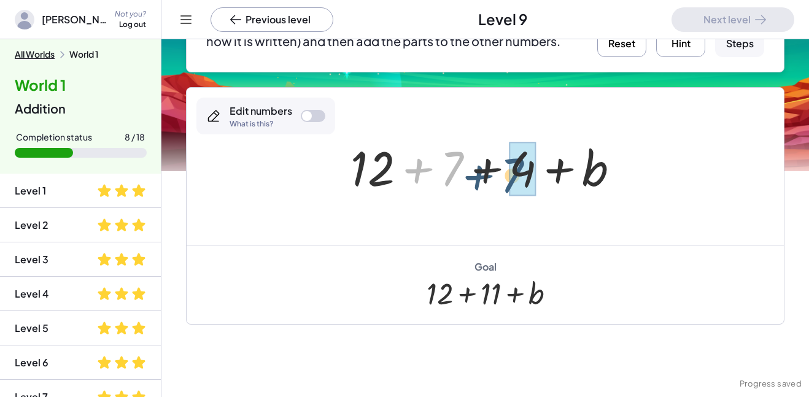
drag, startPoint x: 454, startPoint y: 171, endPoint x: 524, endPoint y: 178, distance: 70.3
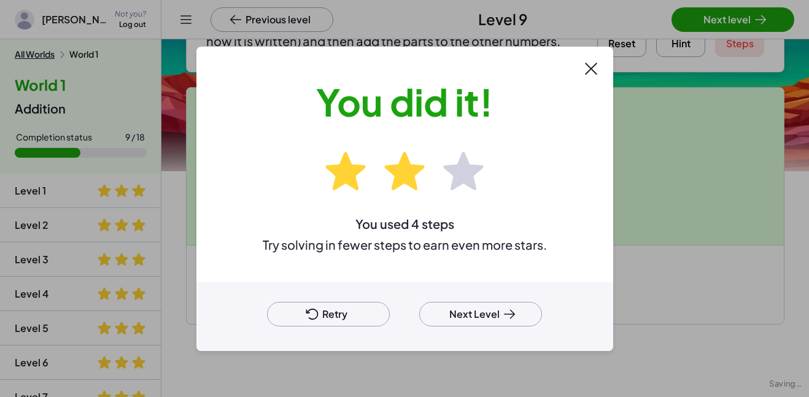
click at [342, 317] on button "Retry" at bounding box center [328, 314] width 123 height 25
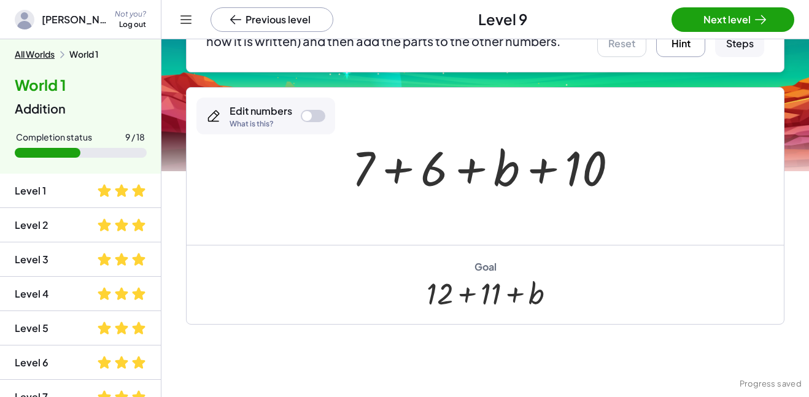
click at [435, 164] on div at bounding box center [489, 166] width 288 height 63
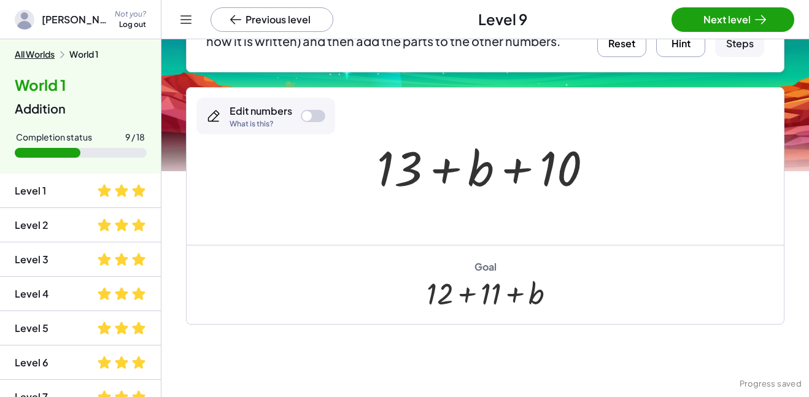
click at [604, 53] on button "Reset" at bounding box center [621, 32] width 49 height 49
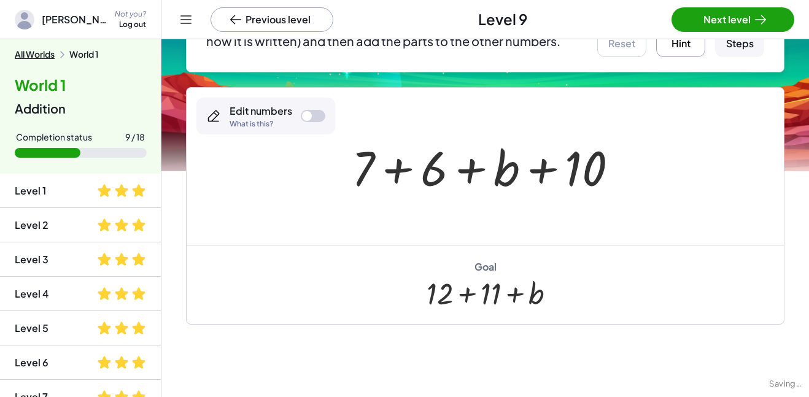
click at [315, 116] on div at bounding box center [313, 116] width 25 height 12
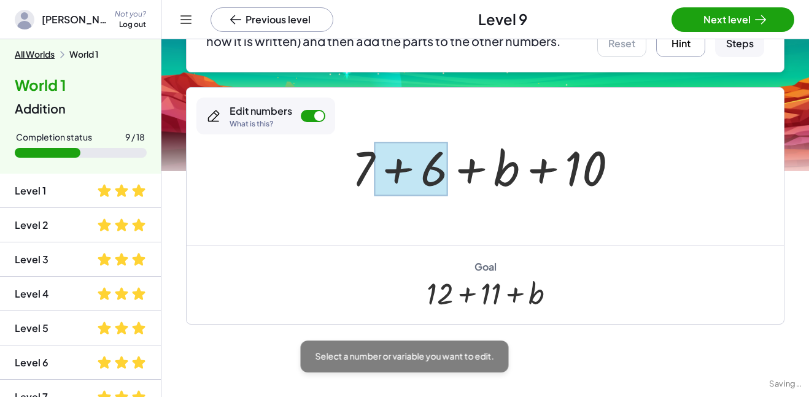
click at [425, 168] on div at bounding box center [410, 169] width 73 height 55
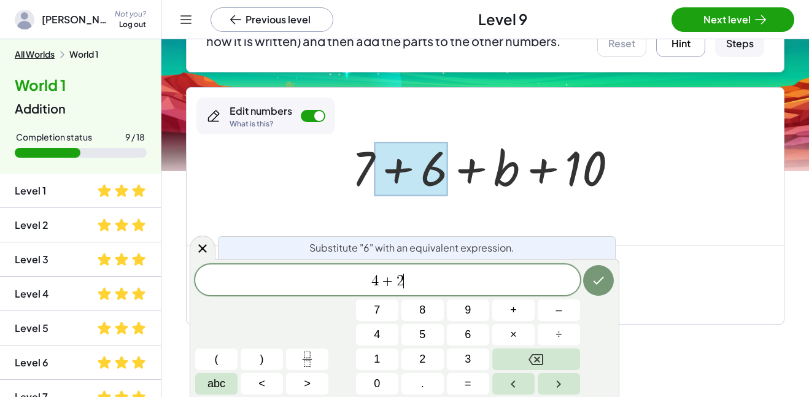
scroll to position [9, 0]
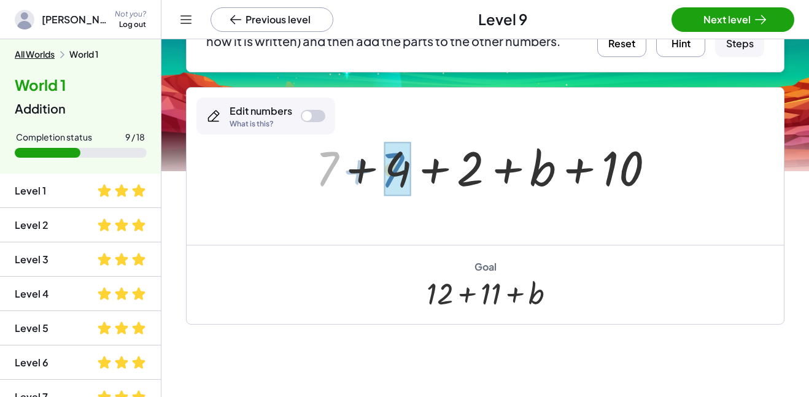
drag, startPoint x: 333, startPoint y: 171, endPoint x: 398, endPoint y: 172, distance: 65.7
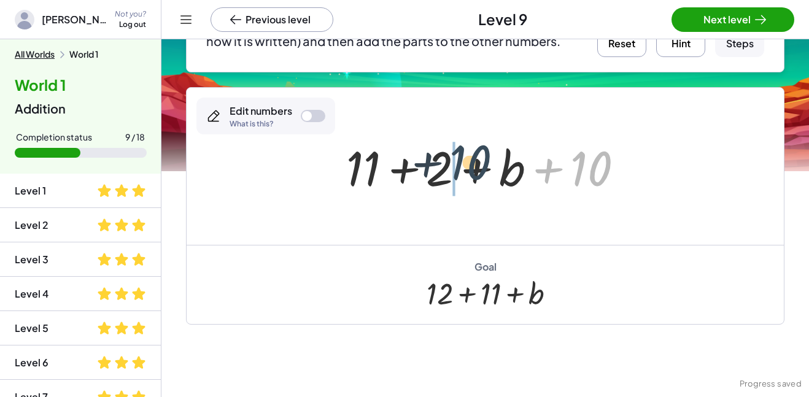
drag, startPoint x: 597, startPoint y: 161, endPoint x: 471, endPoint y: 155, distance: 126.5
click at [471, 155] on div at bounding box center [489, 166] width 299 height 63
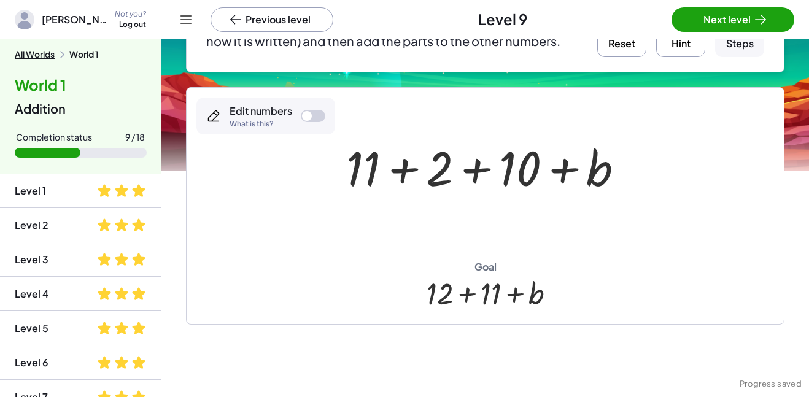
click at [630, 40] on button "Reset" at bounding box center [621, 32] width 49 height 49
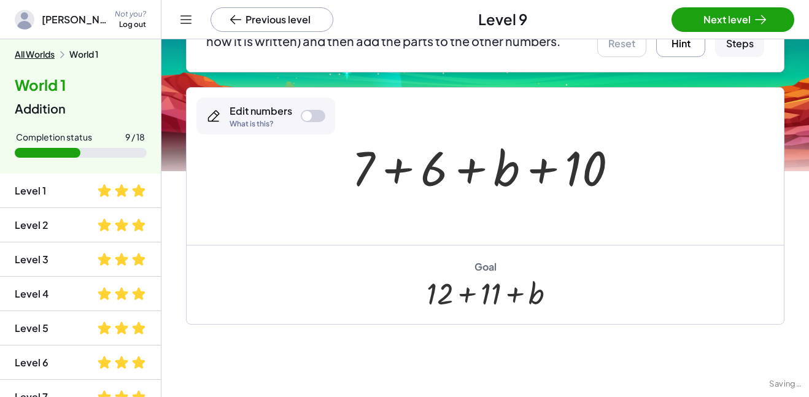
click at [324, 116] on div at bounding box center [313, 116] width 25 height 12
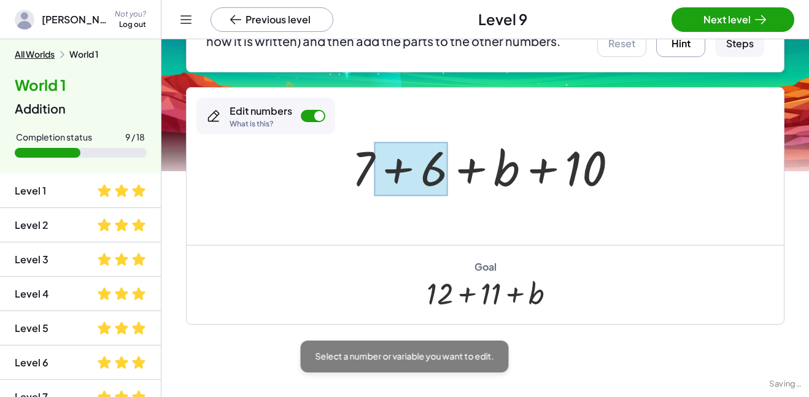
click at [424, 175] on div at bounding box center [410, 169] width 73 height 55
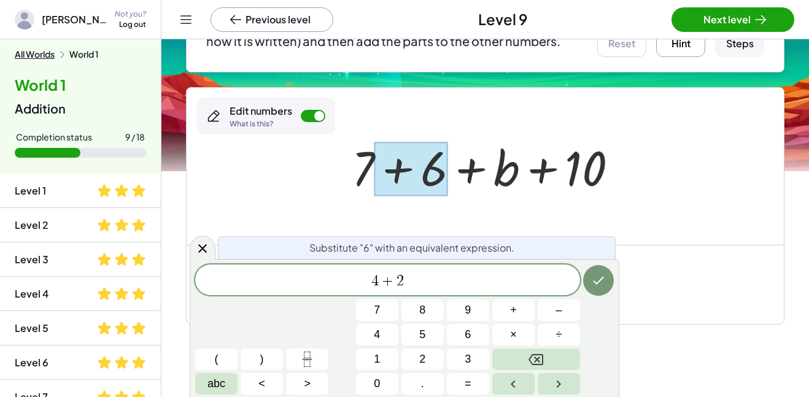
scroll to position [0, 0]
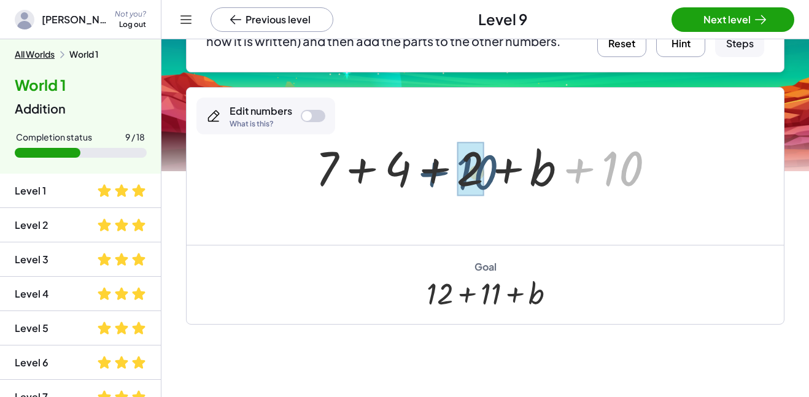
drag, startPoint x: 638, startPoint y: 162, endPoint x: 490, endPoint y: 166, distance: 147.9
click at [490, 166] on div at bounding box center [489, 166] width 361 height 63
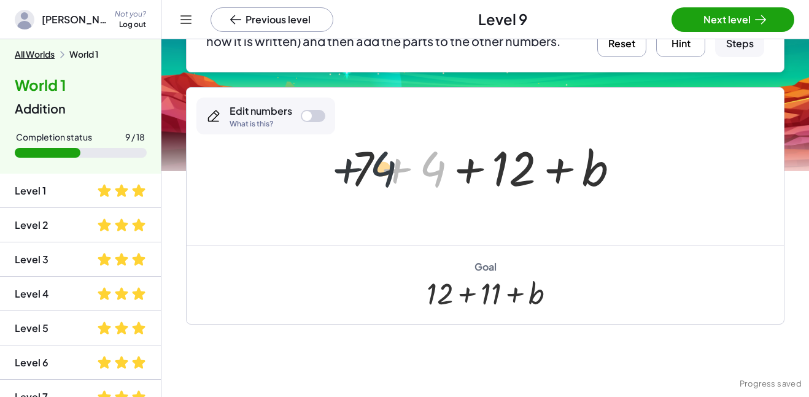
drag, startPoint x: 430, startPoint y: 166, endPoint x: 374, endPoint y: 167, distance: 55.8
click at [374, 167] on div at bounding box center [489, 166] width 291 height 63
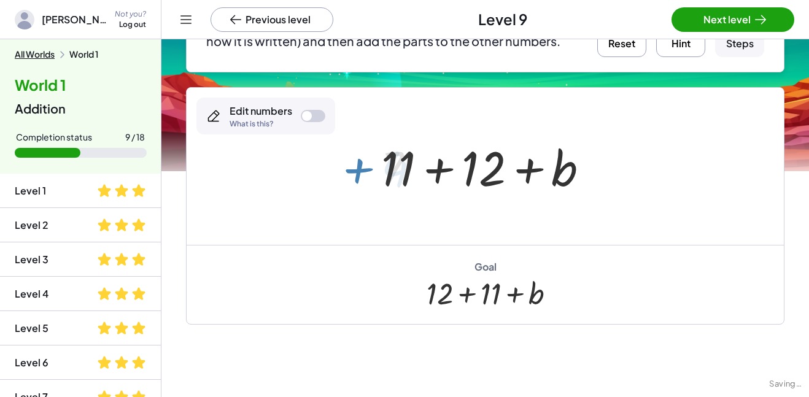
click at [379, 166] on div at bounding box center [489, 166] width 229 height 63
drag, startPoint x: 394, startPoint y: 168, endPoint x: 520, endPoint y: 180, distance: 126.4
click at [520, 180] on div at bounding box center [489, 166] width 229 height 63
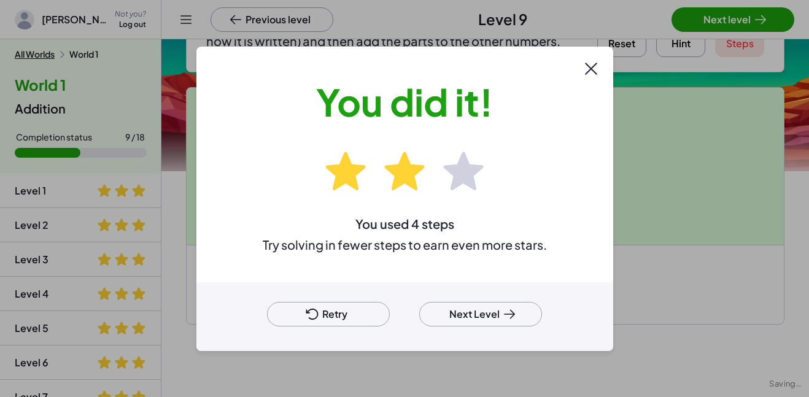
click at [500, 304] on button "Next Level" at bounding box center [480, 314] width 123 height 25
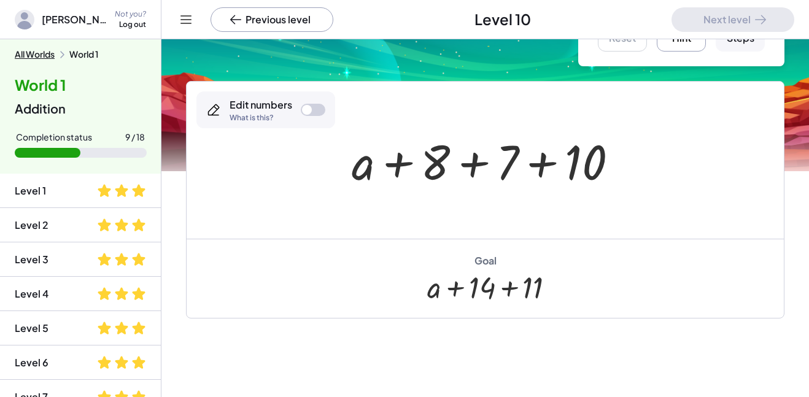
scroll to position [73, 0]
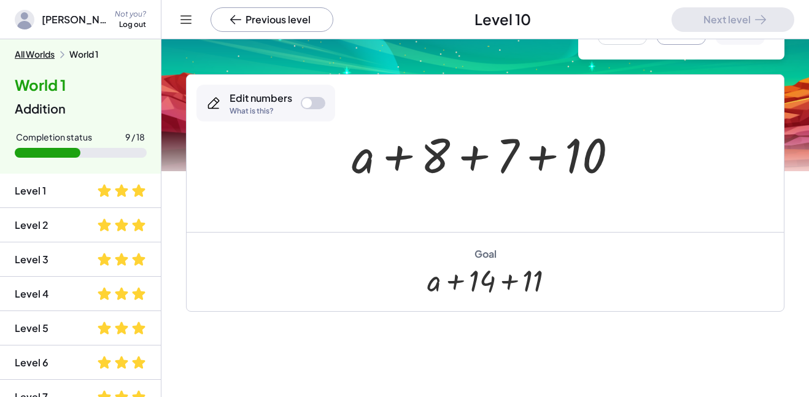
click at [435, 153] on div at bounding box center [489, 153] width 288 height 63
click at [315, 103] on div at bounding box center [313, 103] width 25 height 12
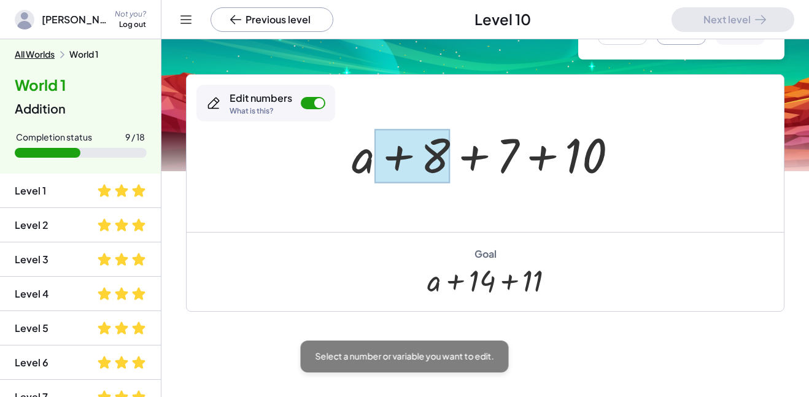
click at [428, 145] on div at bounding box center [412, 156] width 75 height 55
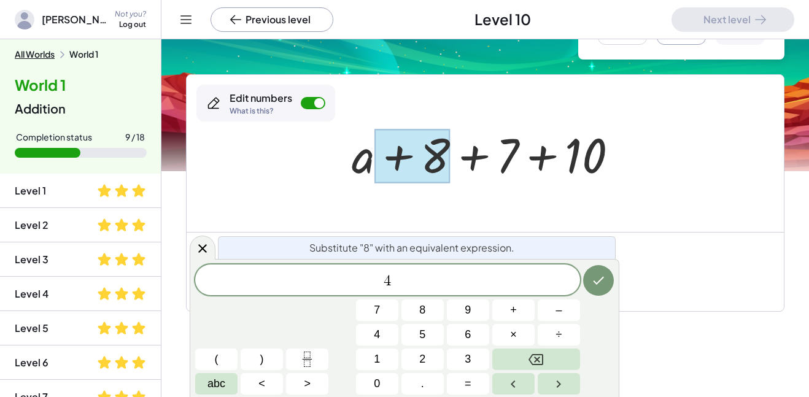
scroll to position [14, 0]
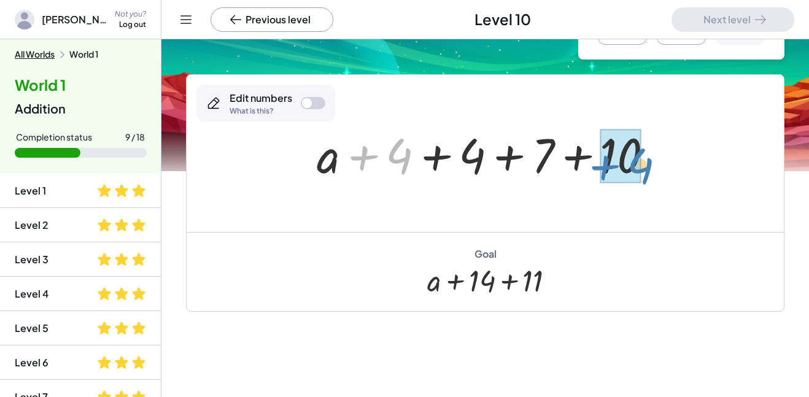
drag, startPoint x: 403, startPoint y: 162, endPoint x: 635, endPoint y: 172, distance: 232.2
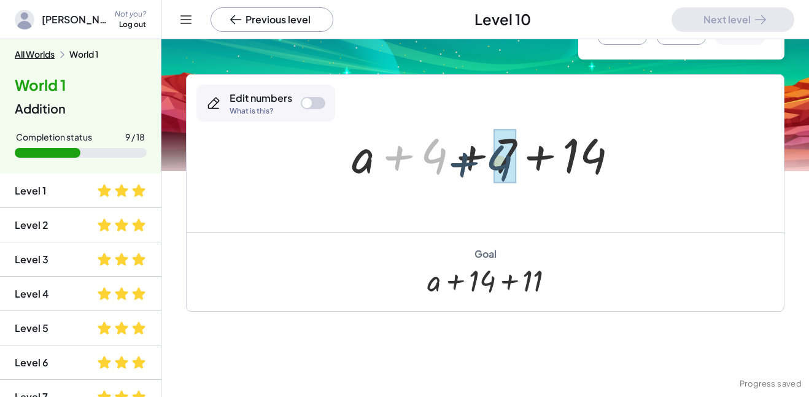
drag, startPoint x: 433, startPoint y: 155, endPoint x: 503, endPoint y: 162, distance: 70.9
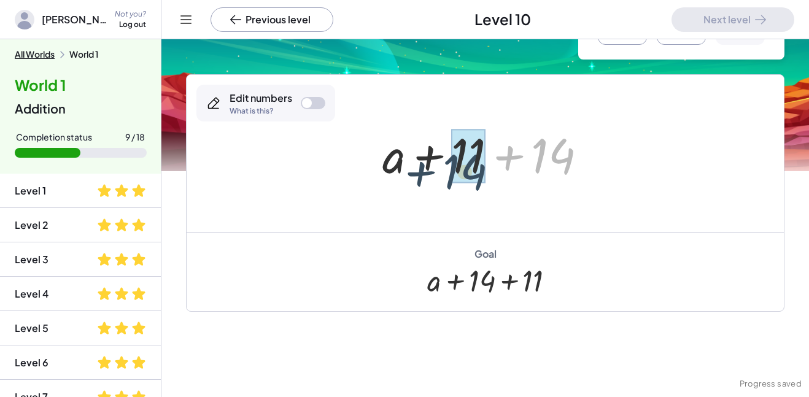
drag, startPoint x: 550, startPoint y: 155, endPoint x: 458, endPoint y: 169, distance: 92.6
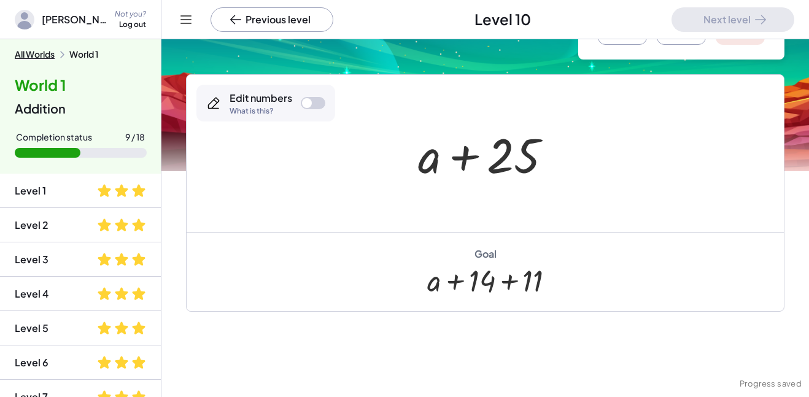
click at [636, 39] on button "Reset" at bounding box center [622, 20] width 49 height 49
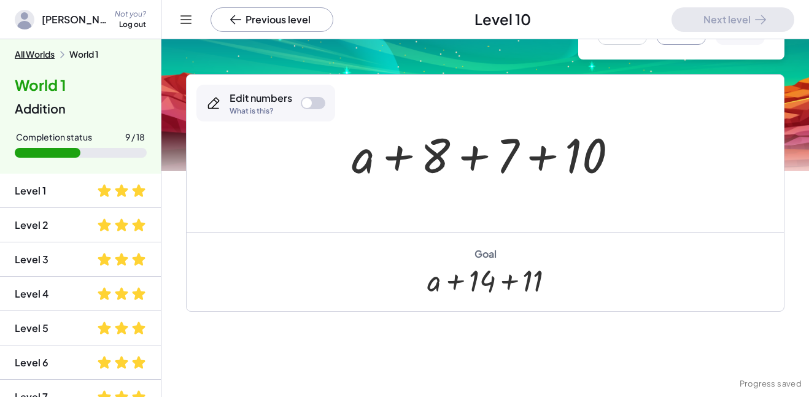
click at [431, 156] on div at bounding box center [489, 153] width 288 height 63
click at [307, 103] on div at bounding box center [307, 103] width 10 height 10
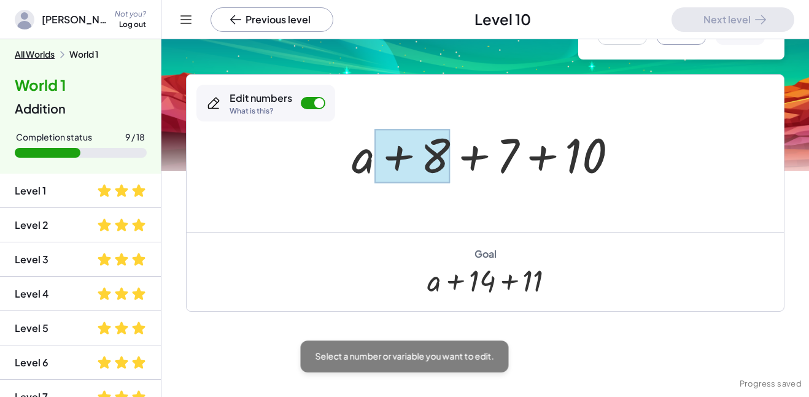
click at [418, 147] on div at bounding box center [412, 156] width 75 height 55
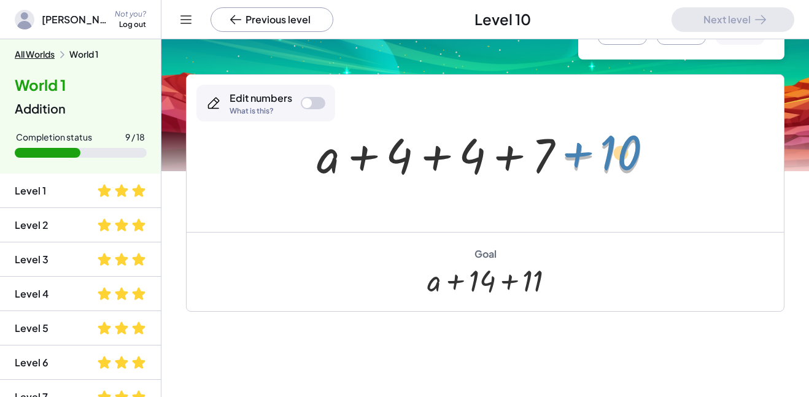
click at [556, 148] on div at bounding box center [489, 153] width 358 height 63
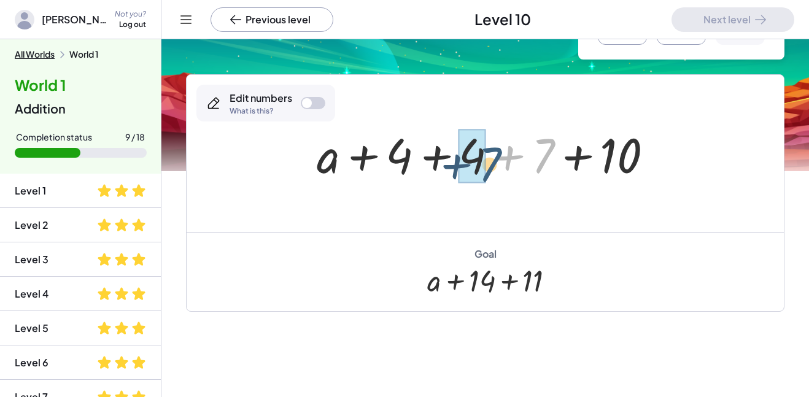
drag, startPoint x: 544, startPoint y: 154, endPoint x: 488, endPoint y: 160, distance: 55.6
click at [488, 160] on div at bounding box center [489, 153] width 358 height 63
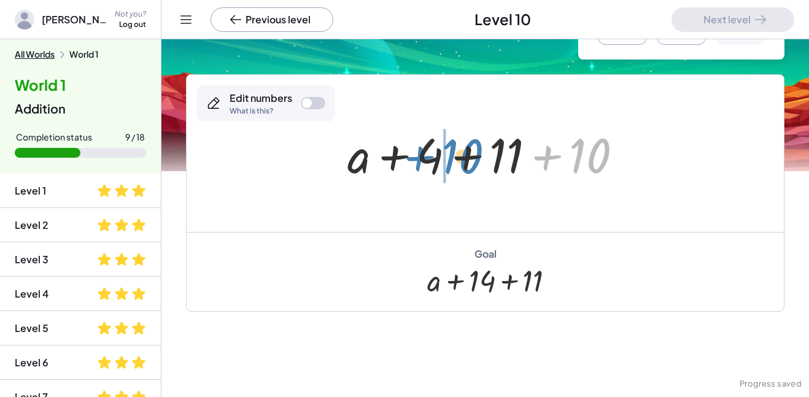
drag, startPoint x: 584, startPoint y: 160, endPoint x: 456, endPoint y: 160, distance: 127.6
click at [456, 160] on div at bounding box center [489, 153] width 297 height 63
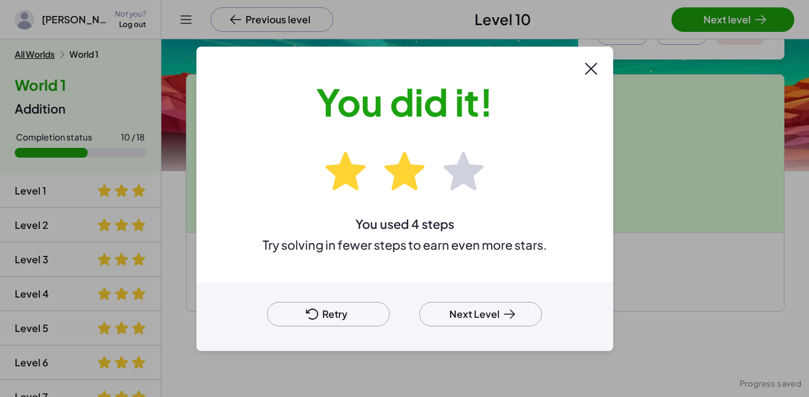
click at [366, 312] on button "Retry" at bounding box center [328, 314] width 123 height 25
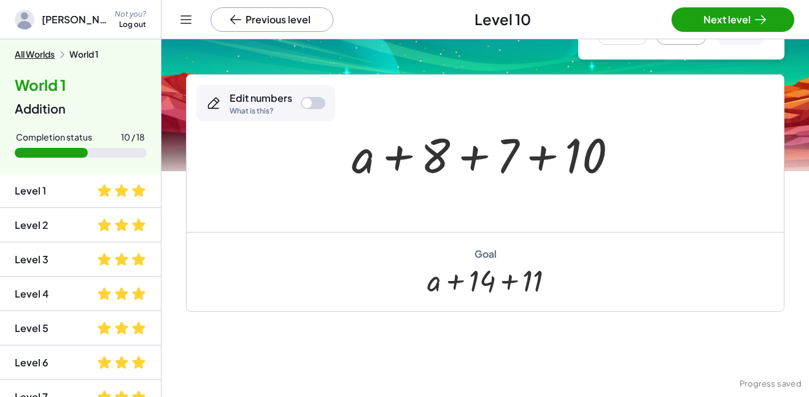
click at [306, 104] on div at bounding box center [307, 103] width 10 height 10
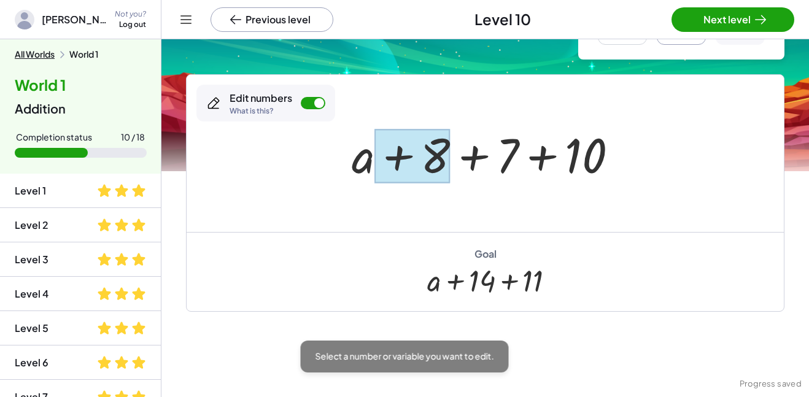
click at [432, 148] on div at bounding box center [412, 156] width 75 height 55
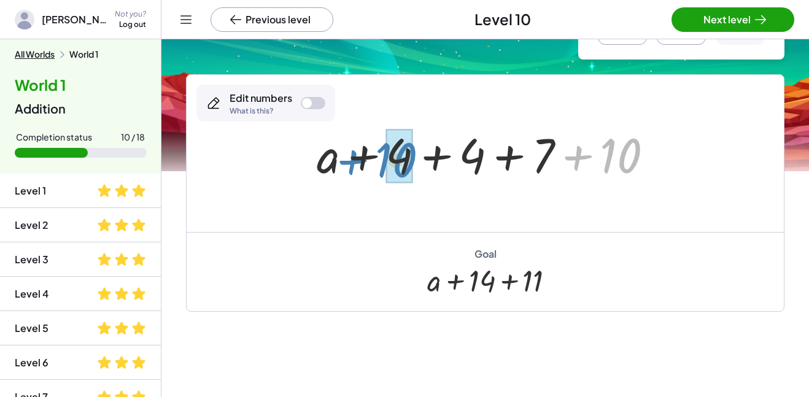
drag, startPoint x: 642, startPoint y: 161, endPoint x: 418, endPoint y: 165, distance: 224.0
click at [418, 165] on div at bounding box center [489, 153] width 358 height 63
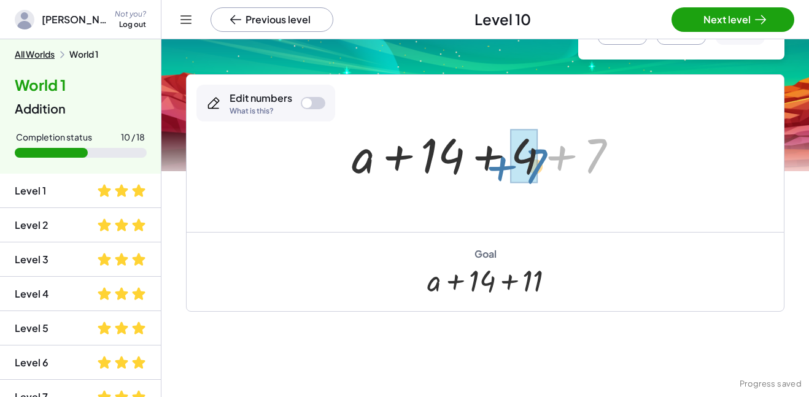
drag, startPoint x: 598, startPoint y: 160, endPoint x: 535, endPoint y: 165, distance: 62.8
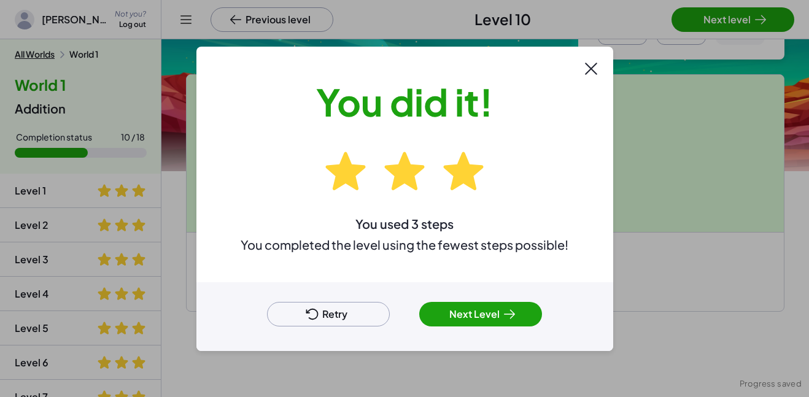
click at [466, 324] on button "Next Level" at bounding box center [480, 314] width 123 height 25
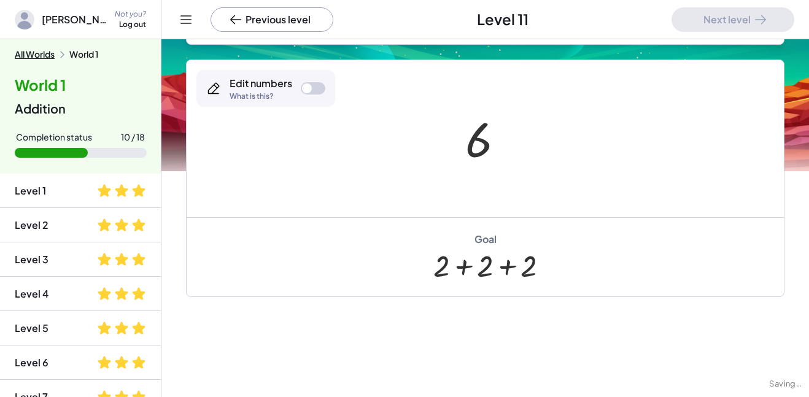
scroll to position [196, 0]
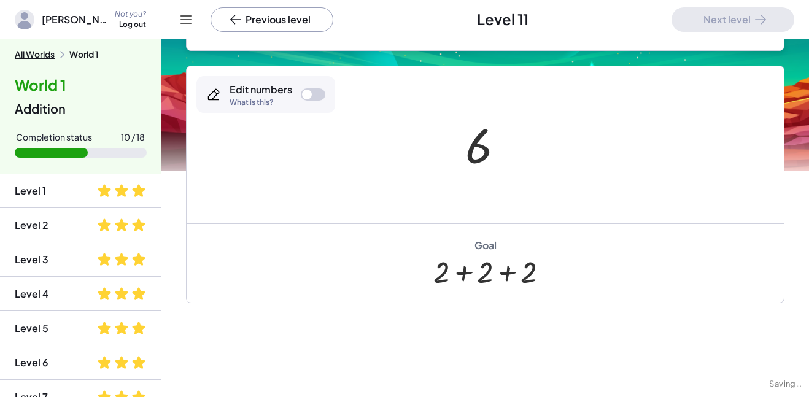
click at [484, 155] on div at bounding box center [489, 145] width 61 height 61
click at [309, 94] on div at bounding box center [307, 95] width 10 height 10
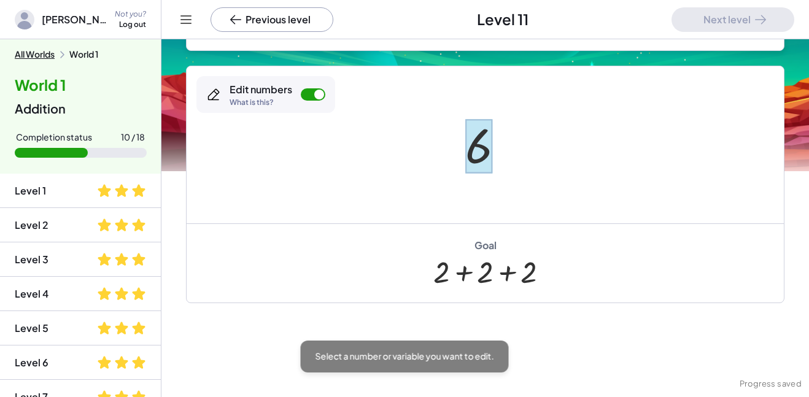
click at [485, 161] on div at bounding box center [478, 146] width 27 height 55
